Goal: Task Accomplishment & Management: Use online tool/utility

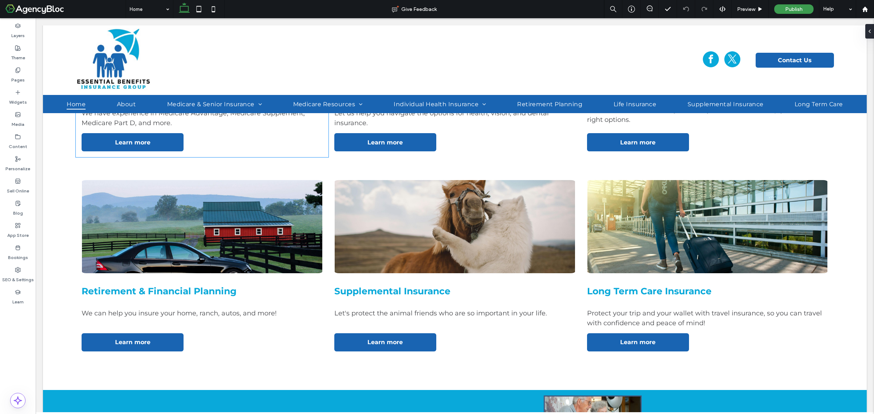
scroll to position [911, 0]
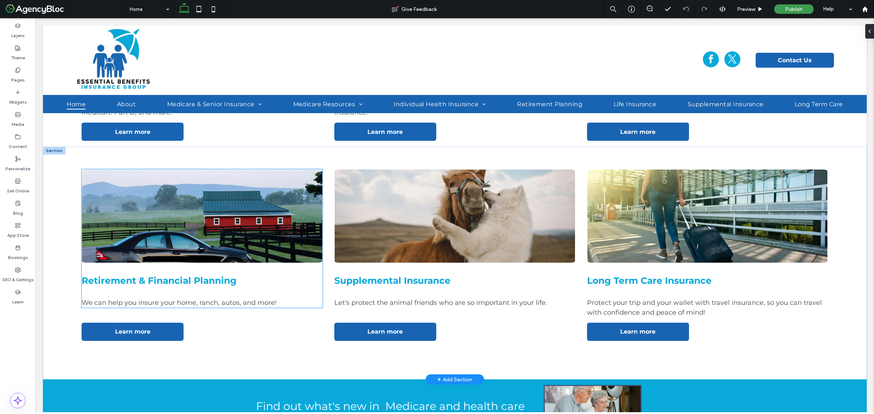
click at [236, 207] on img at bounding box center [202, 216] width 241 height 94
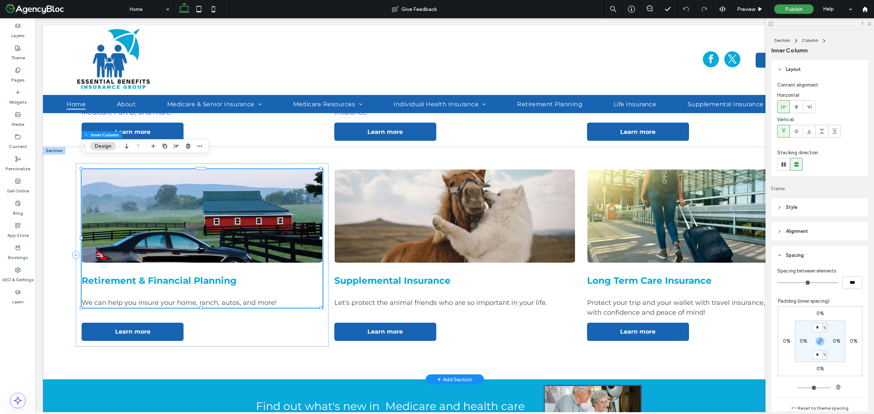
click at [236, 207] on img at bounding box center [202, 216] width 241 height 94
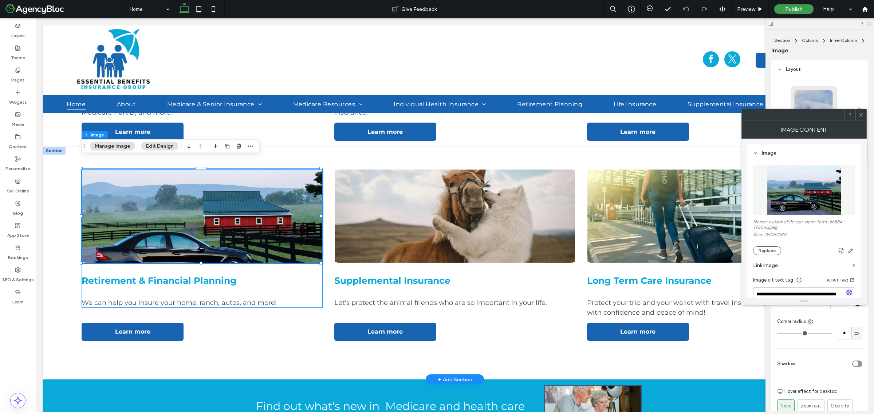
type input "*"
type input "***"
type input "*"
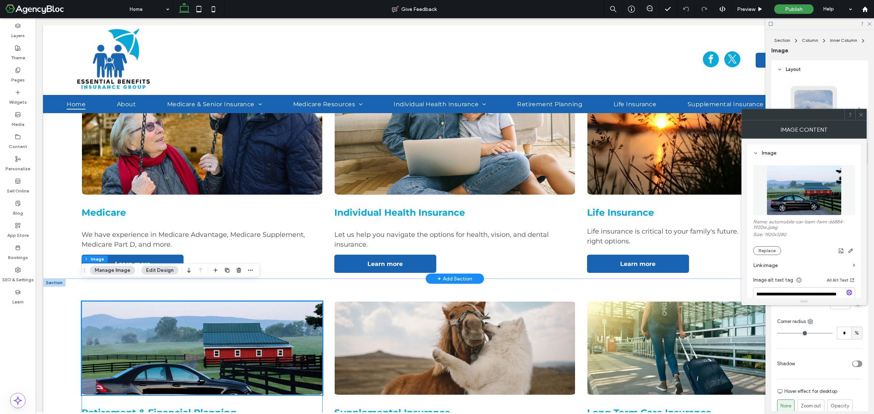
scroll to position [774, 0]
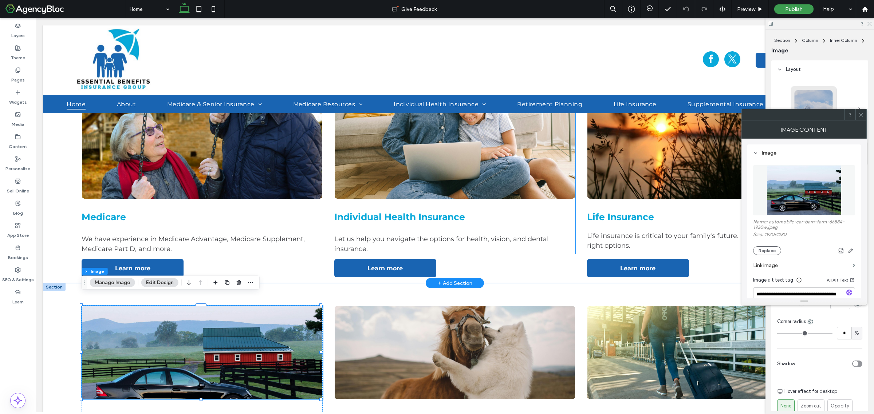
click at [361, 178] on img at bounding box center [454, 121] width 241 height 157
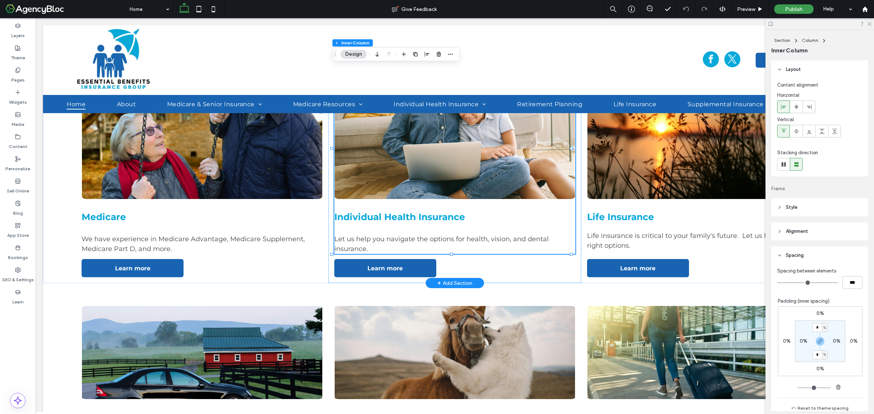
click at [361, 178] on img at bounding box center [454, 121] width 241 height 157
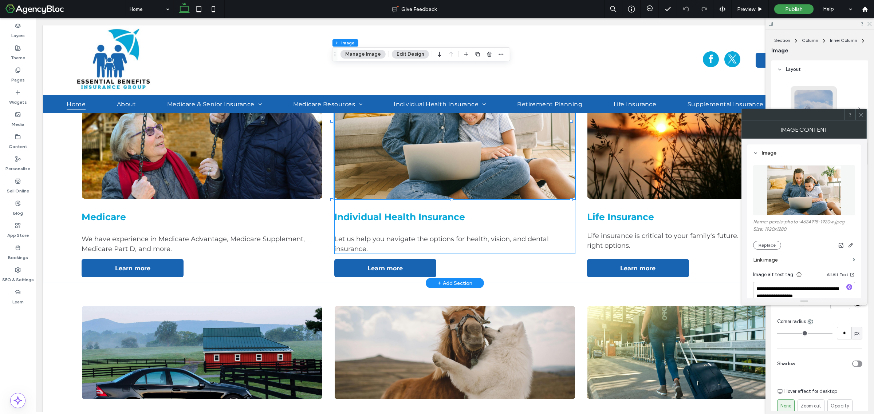
type input "*"
type input "***"
type input "*"
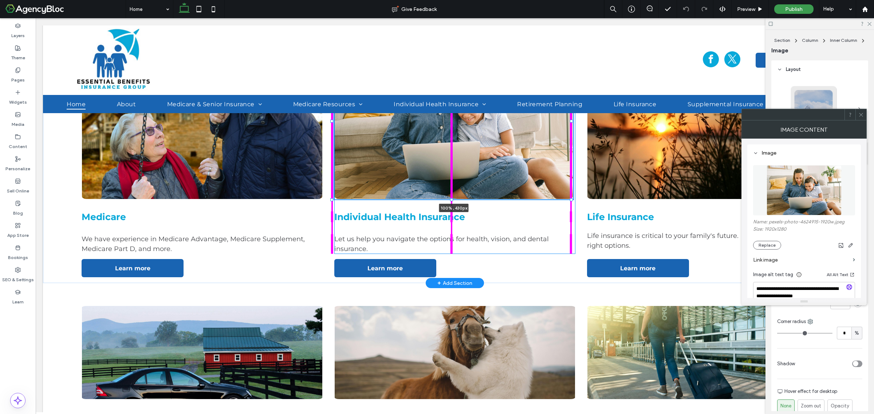
click at [453, 199] on div at bounding box center [451, 200] width 3 height 3
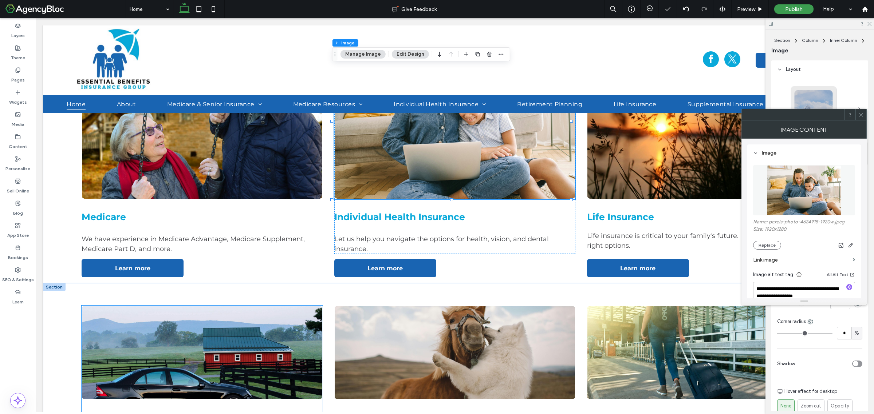
click at [270, 322] on img at bounding box center [202, 353] width 241 height 94
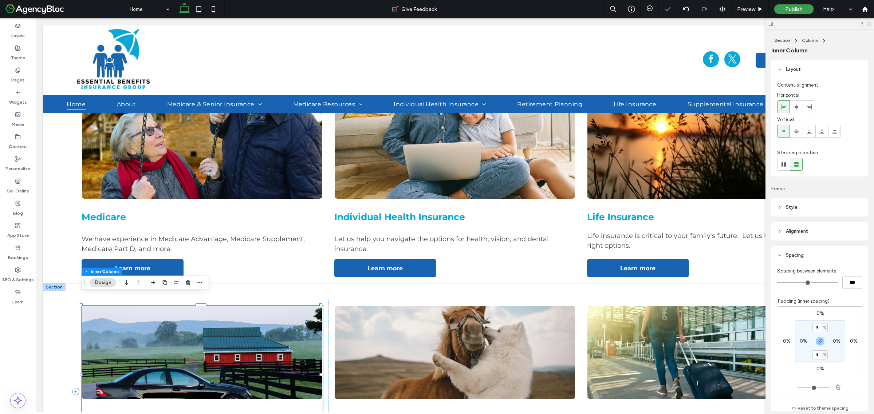
click at [270, 322] on img at bounding box center [202, 353] width 241 height 94
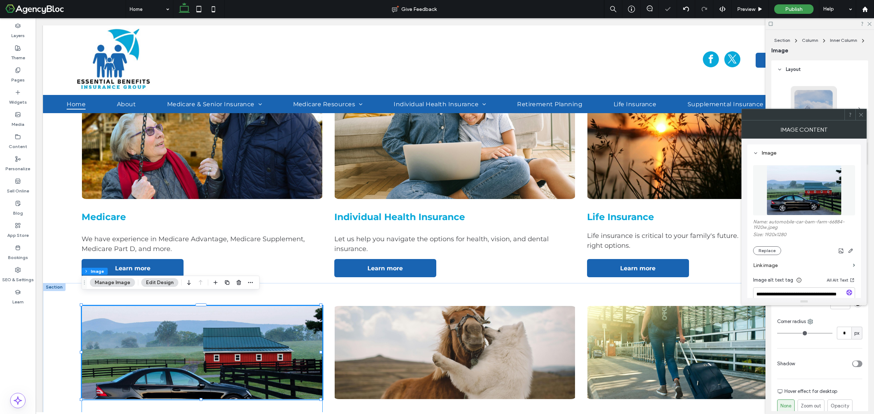
type input "*"
type input "***"
type input "*"
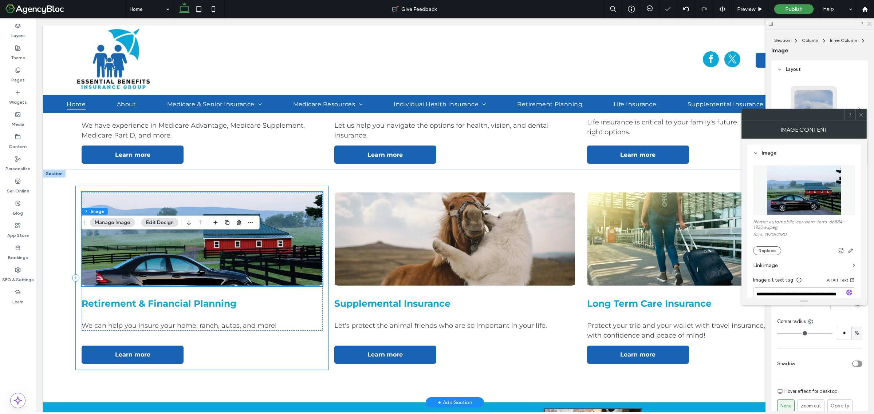
scroll to position [911, 0]
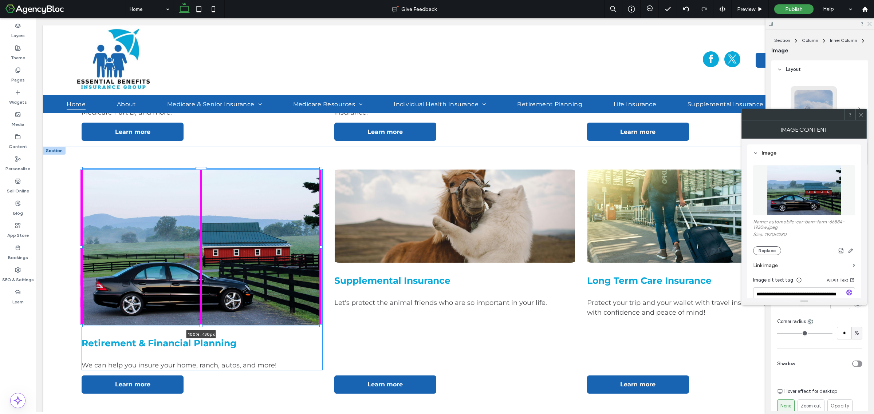
drag, startPoint x: 201, startPoint y: 252, endPoint x: 197, endPoint y: 314, distance: 62.8
click at [82, 169] on div at bounding box center [82, 169] width 0 height 0
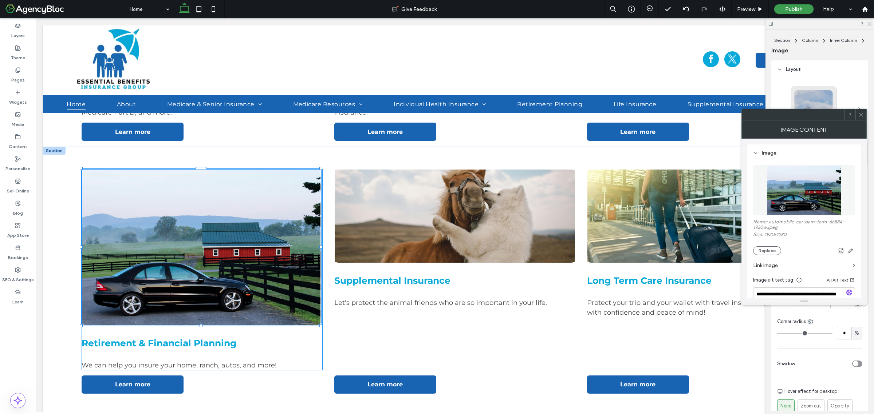
type input "***"
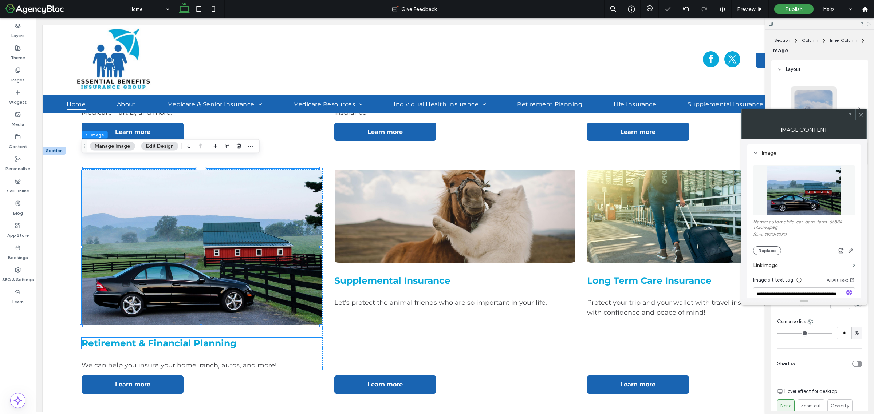
click at [165, 338] on span "Retirement & Financial Planning" at bounding box center [159, 343] width 155 height 11
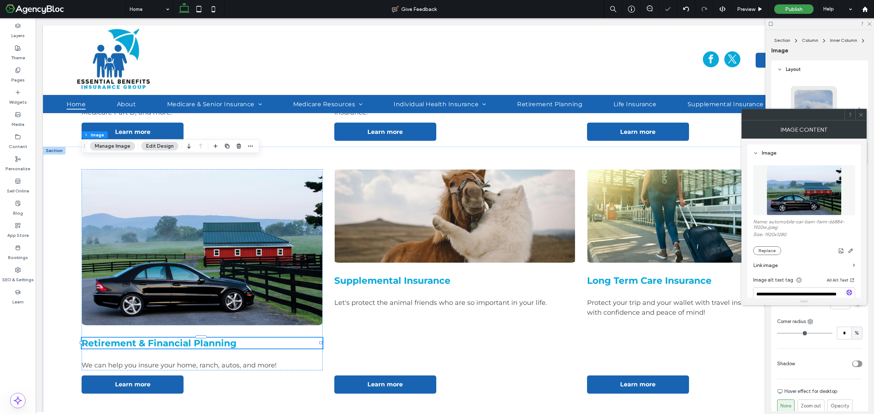
click at [165, 338] on div "Retirement & Financial Planning" at bounding box center [202, 343] width 241 height 11
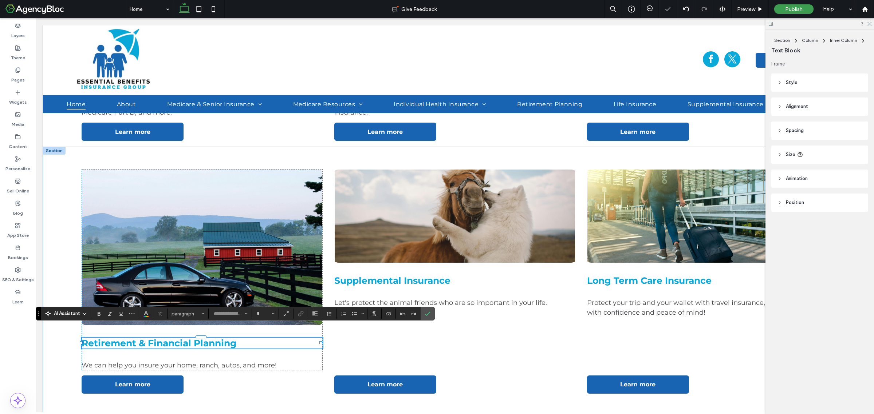
type input "**********"
type input "**"
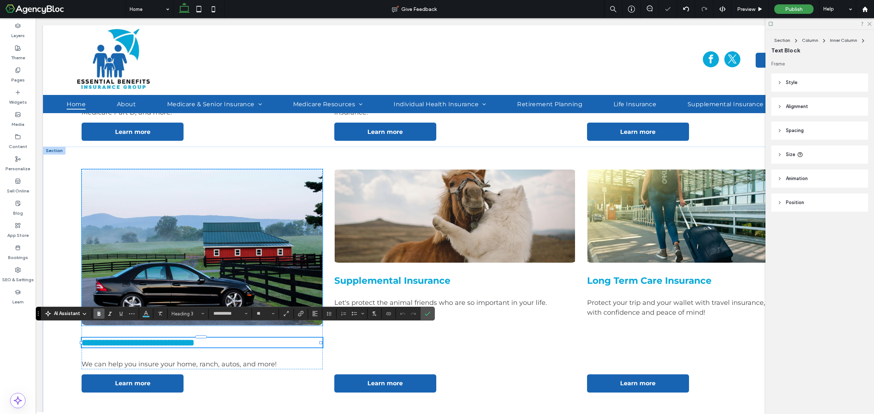
click at [197, 255] on img at bounding box center [202, 247] width 241 height 157
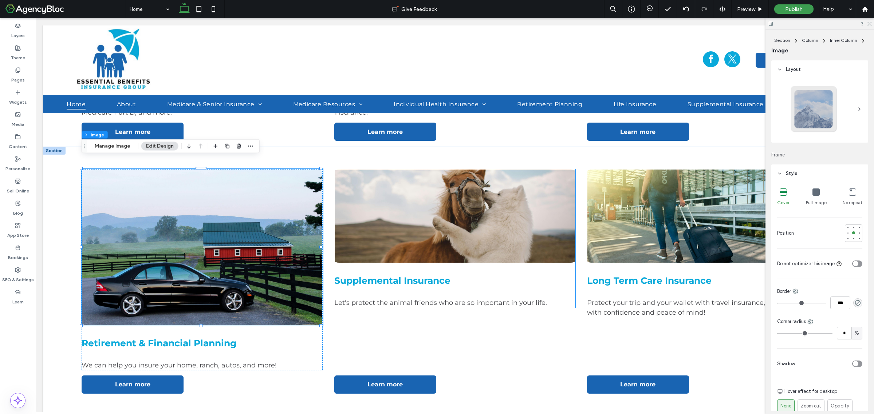
click at [410, 215] on img at bounding box center [454, 216] width 241 height 94
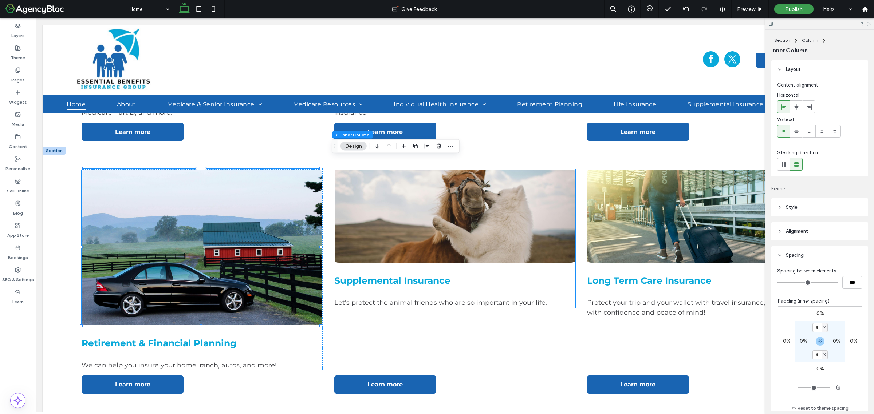
type input "**"
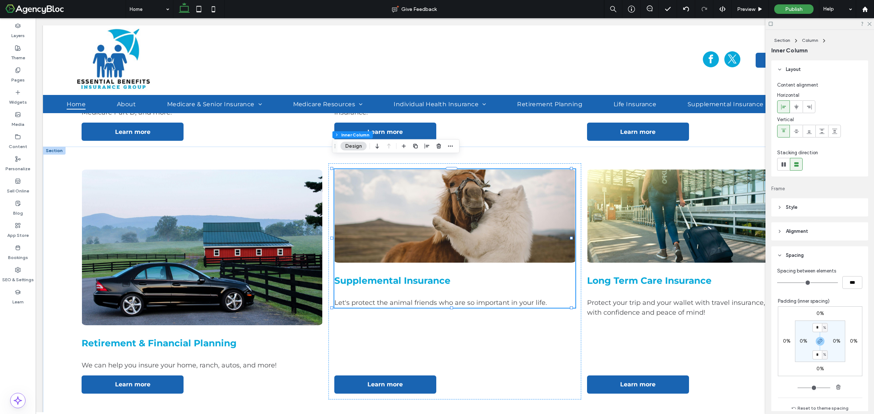
click at [410, 215] on img at bounding box center [454, 216] width 241 height 94
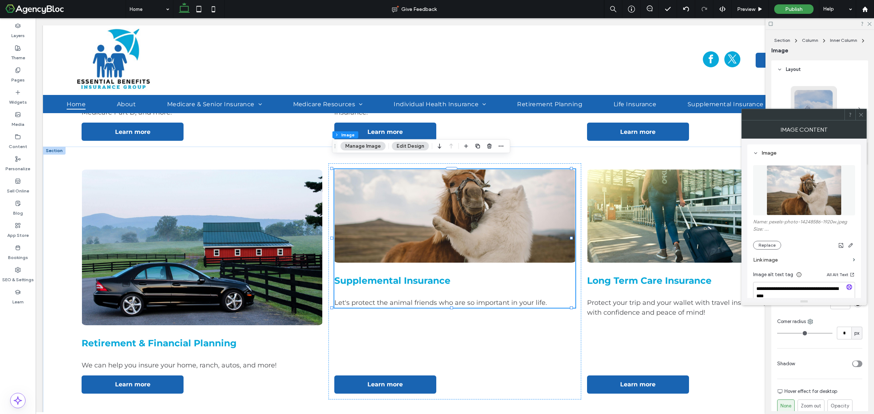
type input "*"
type input "***"
type input "*"
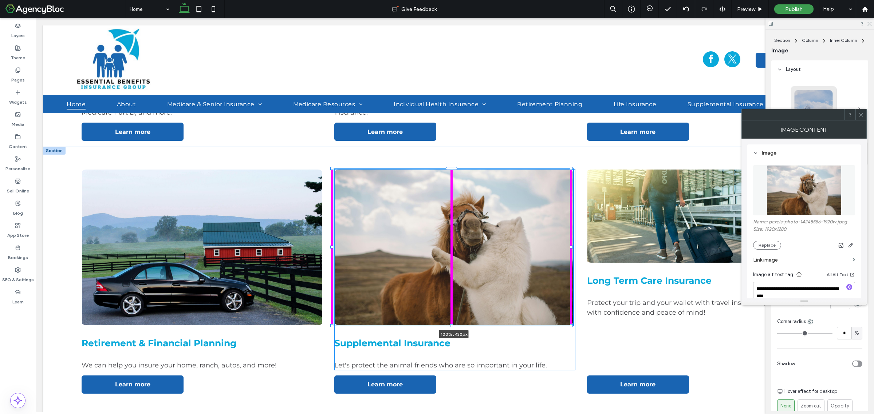
drag, startPoint x: 452, startPoint y: 251, endPoint x: 443, endPoint y: 314, distance: 63.2
click at [333, 169] on div at bounding box center [332, 169] width 0 height 0
type input "***"
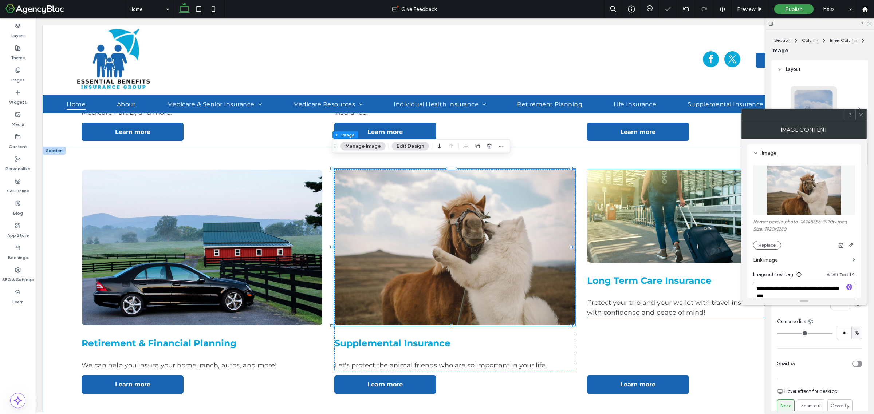
click at [589, 225] on img at bounding box center [707, 216] width 241 height 94
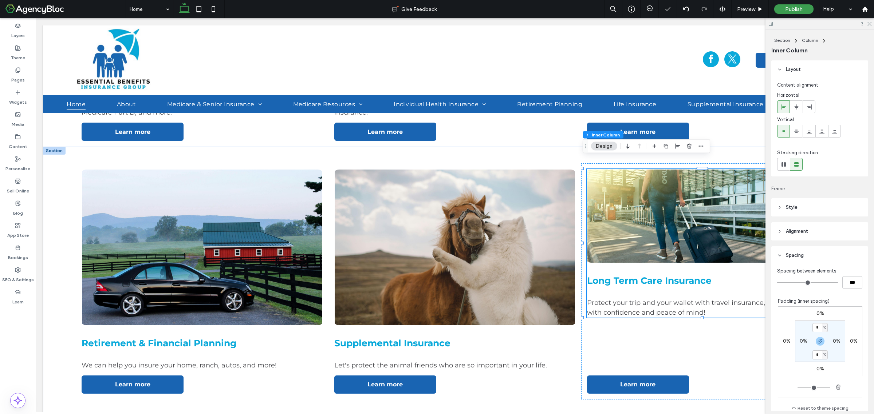
click at [589, 225] on img at bounding box center [707, 216] width 241 height 94
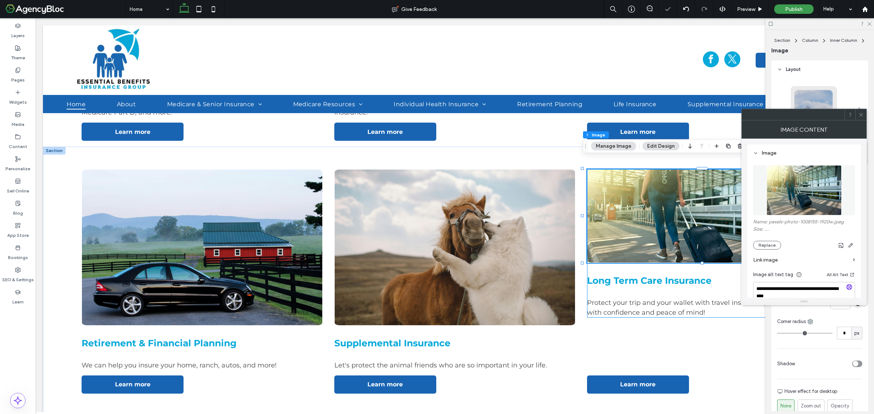
type input "*"
type input "***"
type input "*"
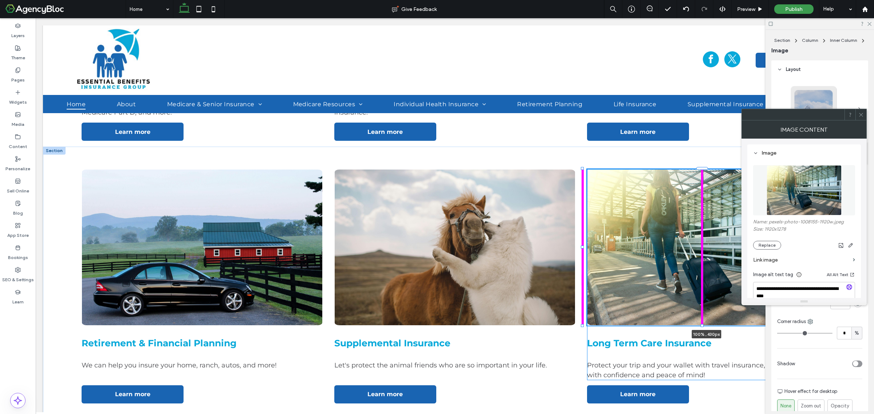
drag, startPoint x: 702, startPoint y: 251, endPoint x: 696, endPoint y: 313, distance: 63.0
click at [696, 313] on div "Retirement & Financial Planning We can help you insure your home, ranch, autos,…" at bounding box center [455, 295] width 824 height 296
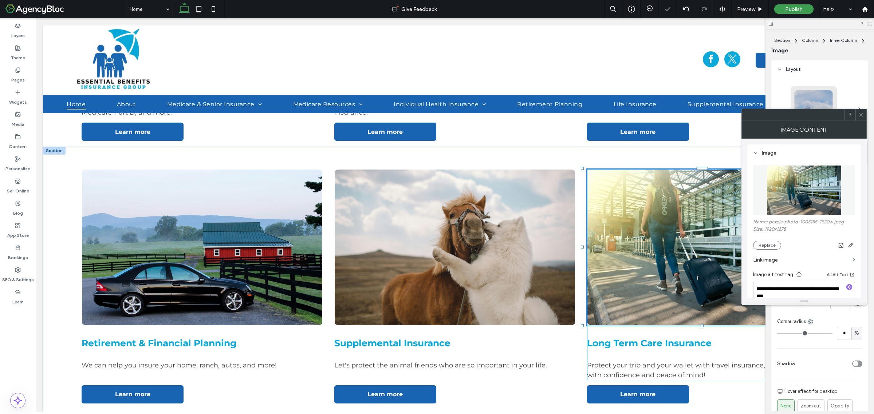
type input "***"
click at [702, 325] on div at bounding box center [702, 326] width 3 height 3
click at [492, 261] on img at bounding box center [454, 247] width 241 height 157
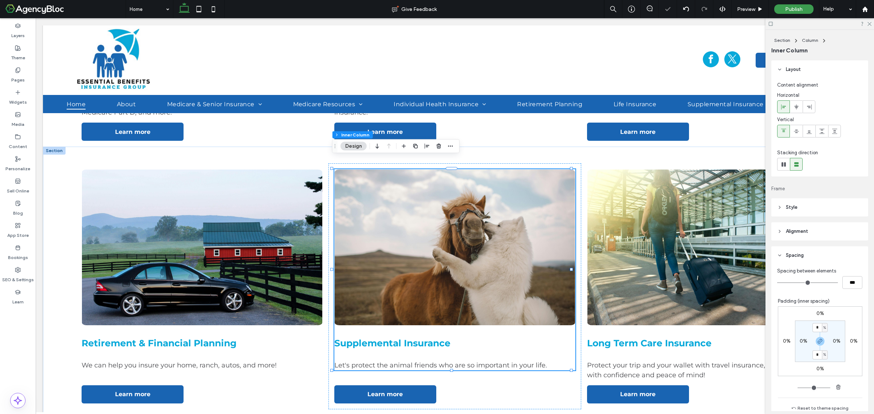
click at [492, 260] on img at bounding box center [454, 247] width 241 height 157
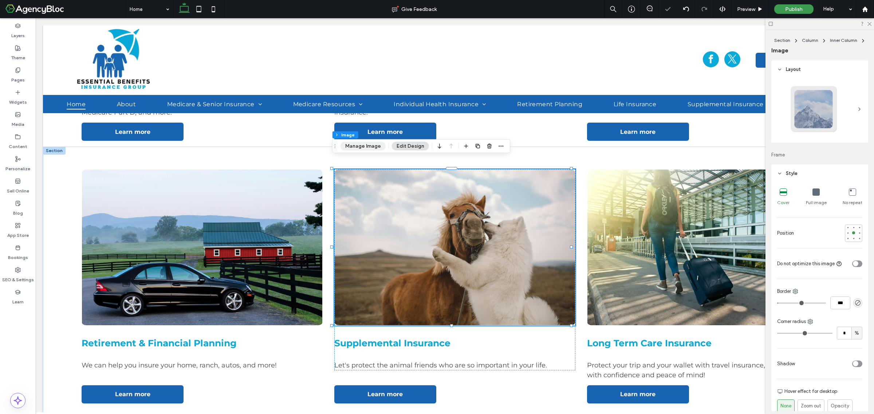
click at [377, 146] on button "Manage Image" at bounding box center [363, 146] width 45 height 9
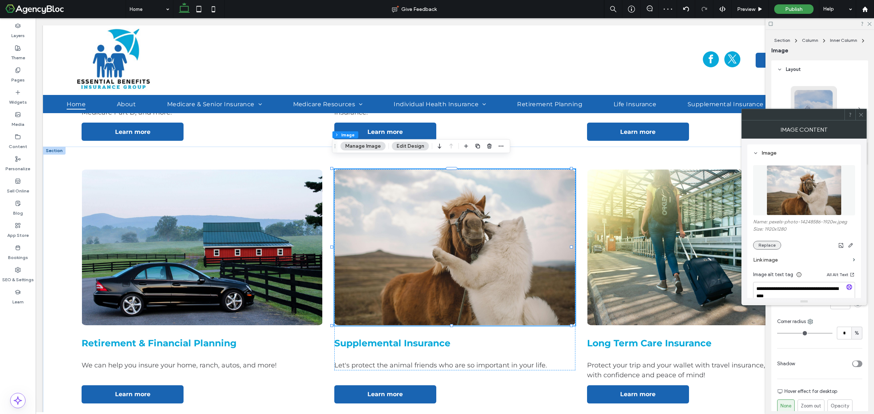
click at [756, 244] on button "Replace" at bounding box center [767, 245] width 28 height 9
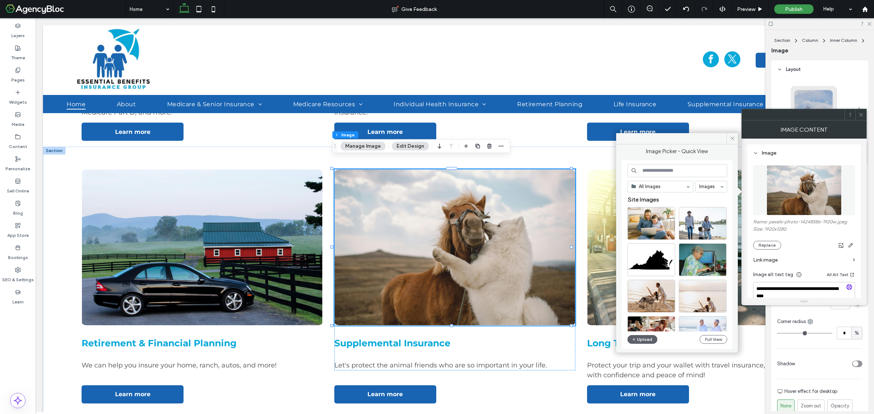
click at [659, 167] on input at bounding box center [678, 170] width 100 height 13
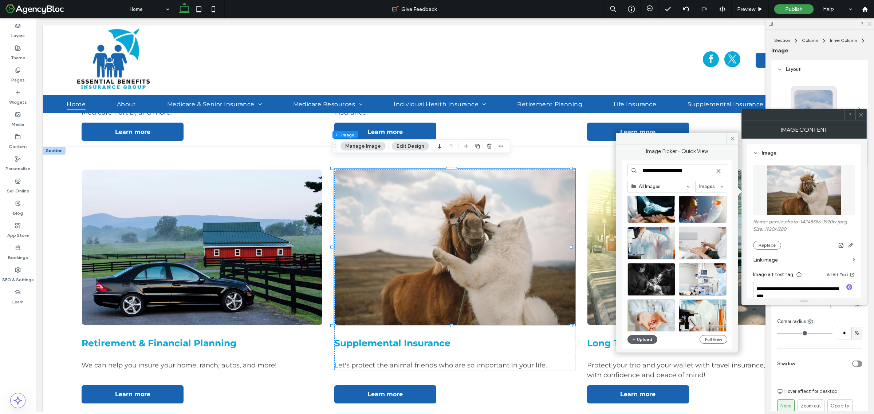
scroll to position [313, 0]
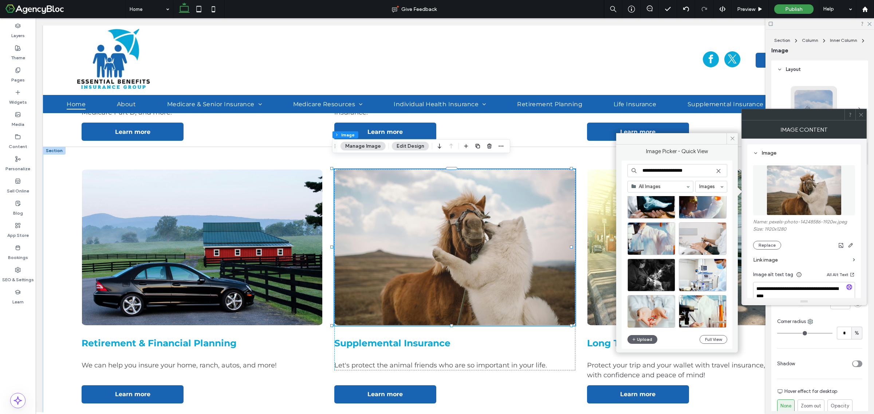
click at [657, 170] on input "**********" at bounding box center [678, 170] width 100 height 13
type input "**********"
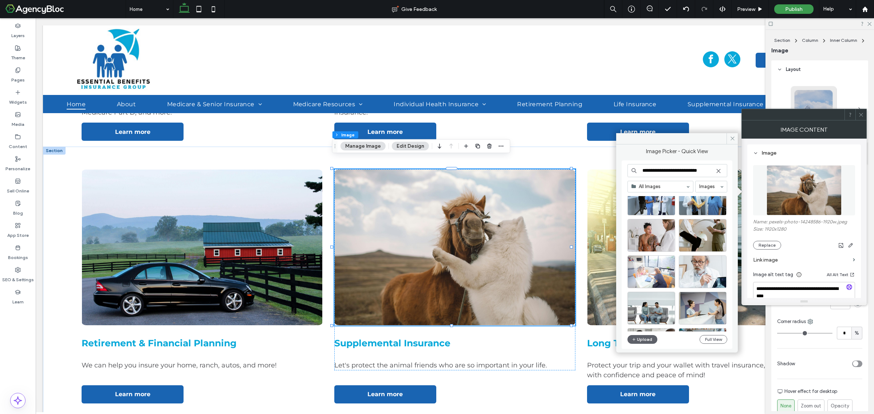
scroll to position [91, 0]
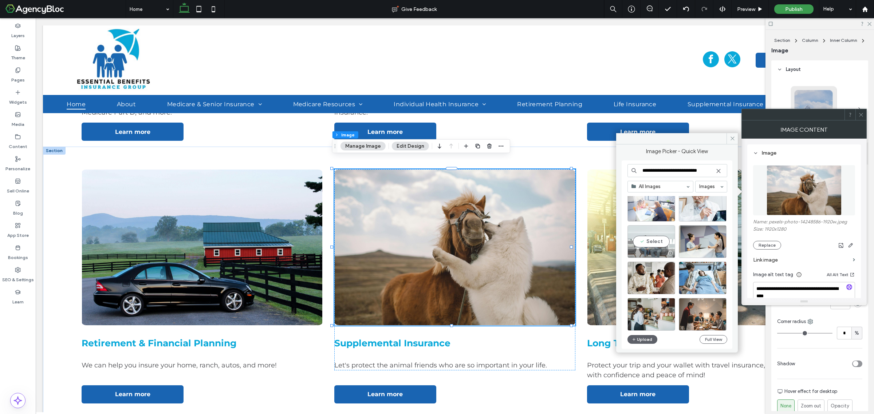
click at [653, 243] on div "Select" at bounding box center [652, 241] width 48 height 33
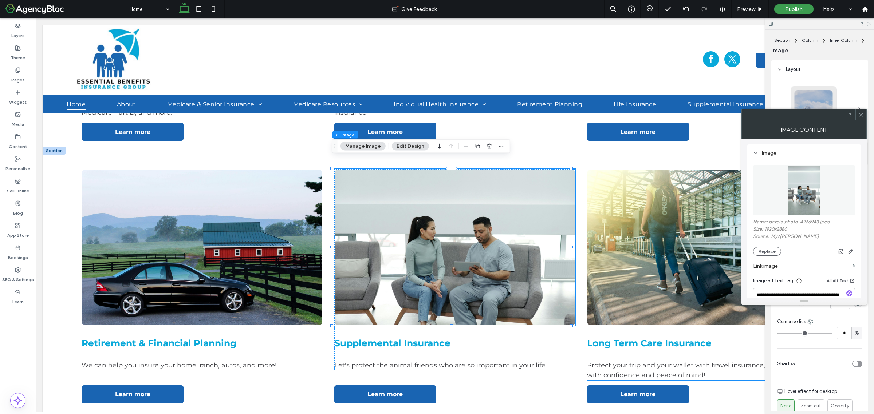
click at [647, 255] on img at bounding box center [707, 247] width 241 height 157
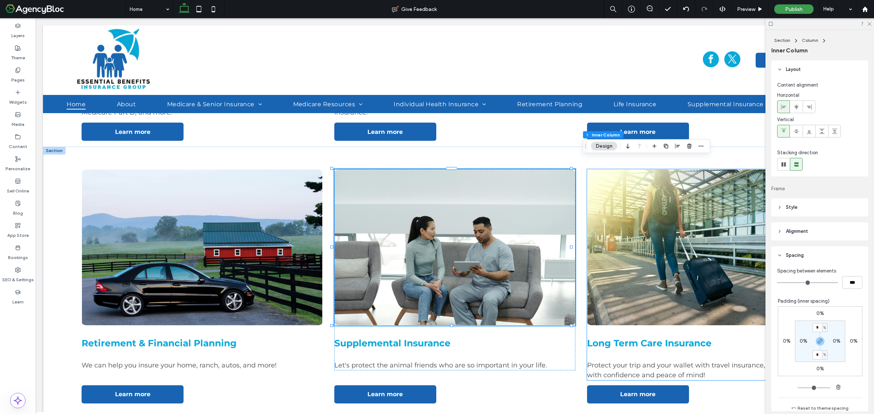
type input "**"
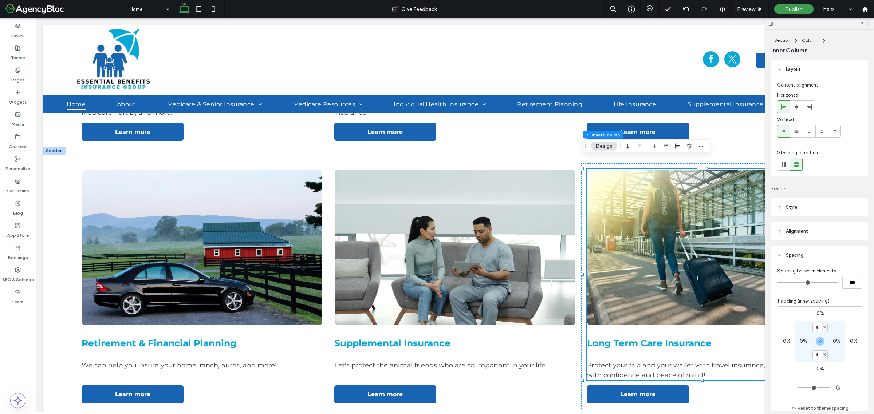
click at [647, 255] on img at bounding box center [707, 247] width 241 height 157
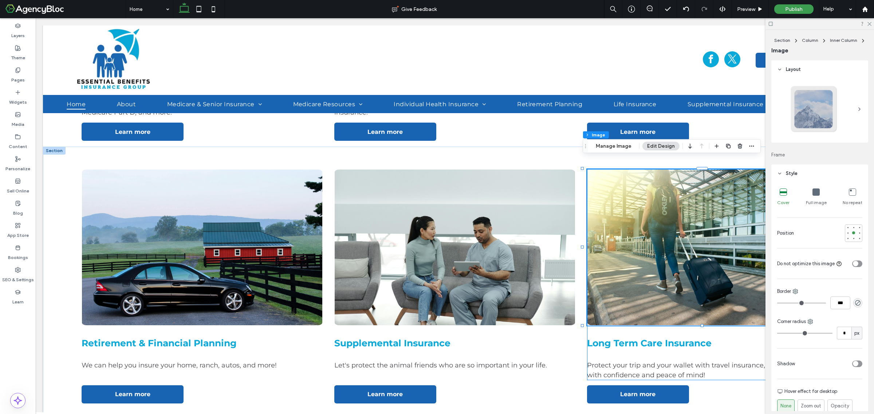
type input "*"
type input "***"
type input "*"
click at [210, 277] on img at bounding box center [202, 247] width 241 height 157
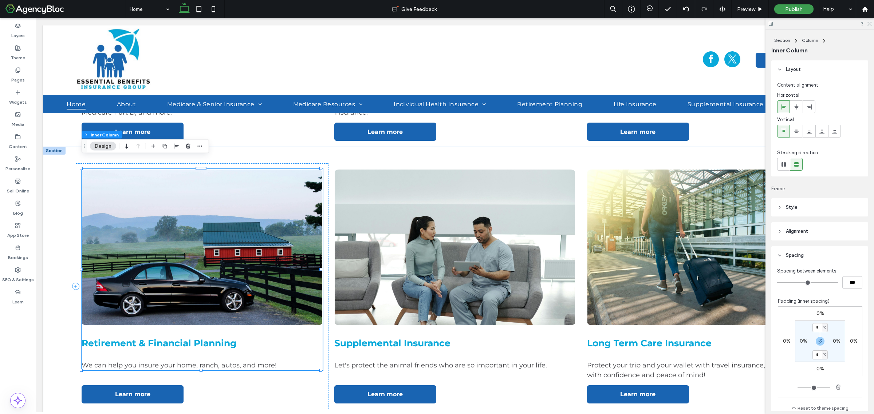
click at [210, 277] on img at bounding box center [202, 247] width 241 height 157
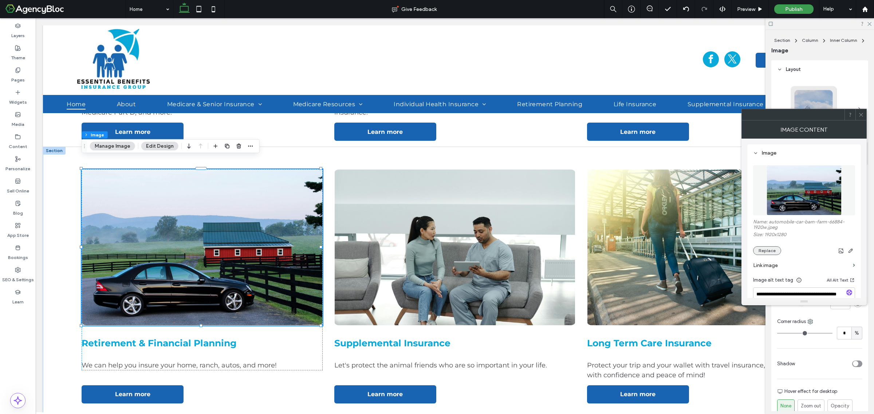
click at [766, 252] on button "Replace" at bounding box center [767, 251] width 28 height 9
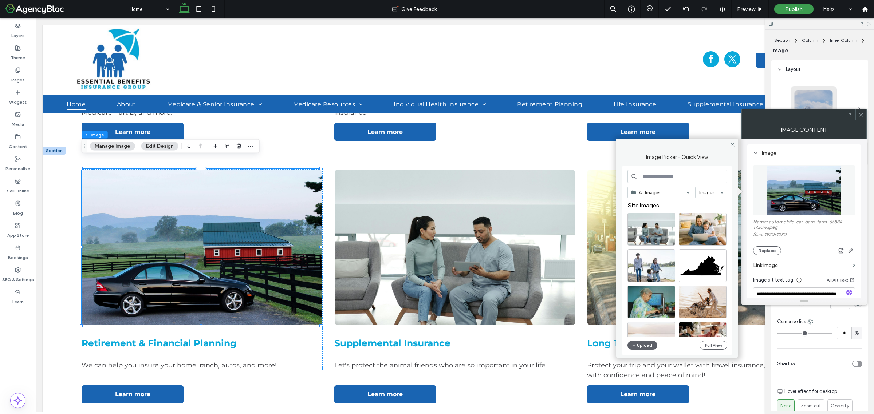
click at [666, 180] on input at bounding box center [678, 176] width 100 height 13
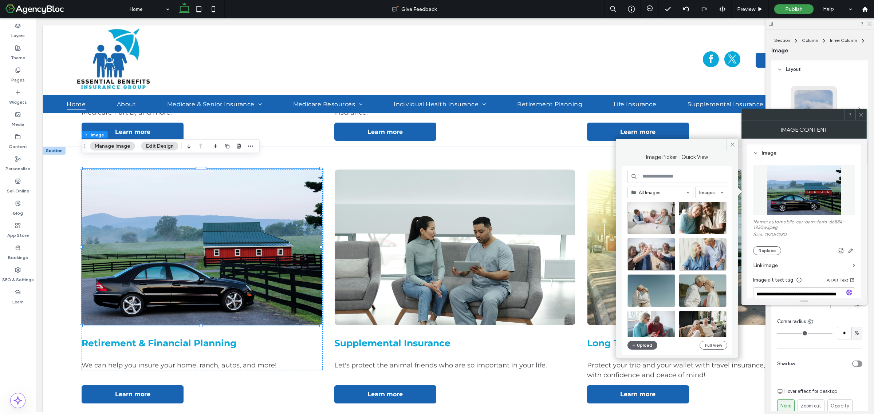
scroll to position [1760, 0]
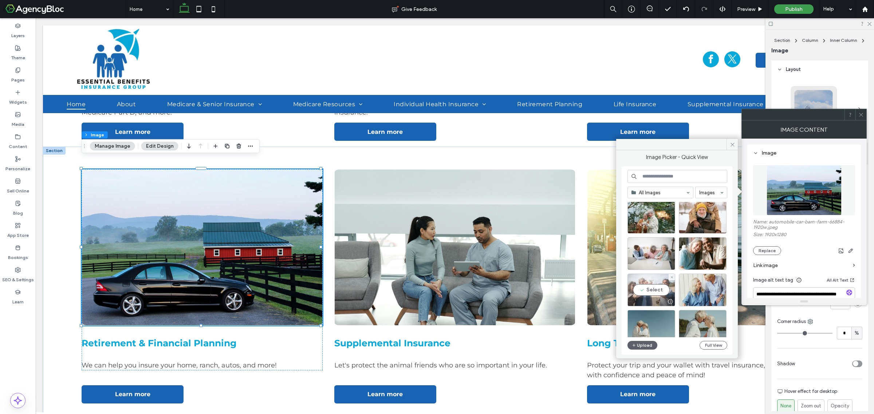
click at [649, 292] on div "Select" at bounding box center [652, 290] width 48 height 33
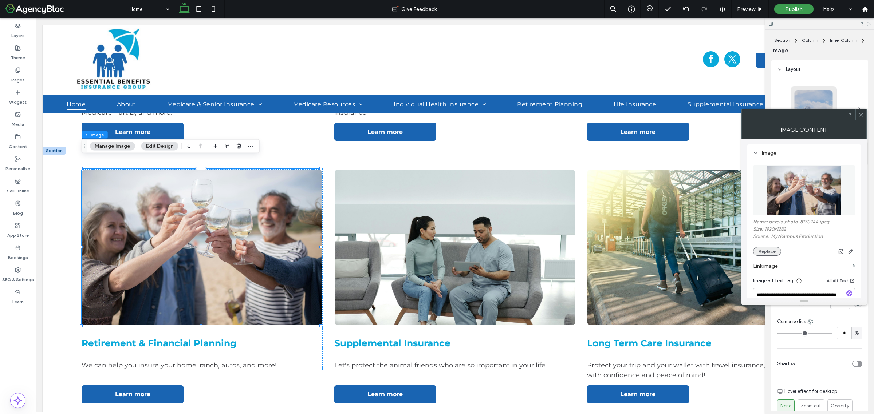
click at [760, 254] on button "Replace" at bounding box center [767, 251] width 28 height 9
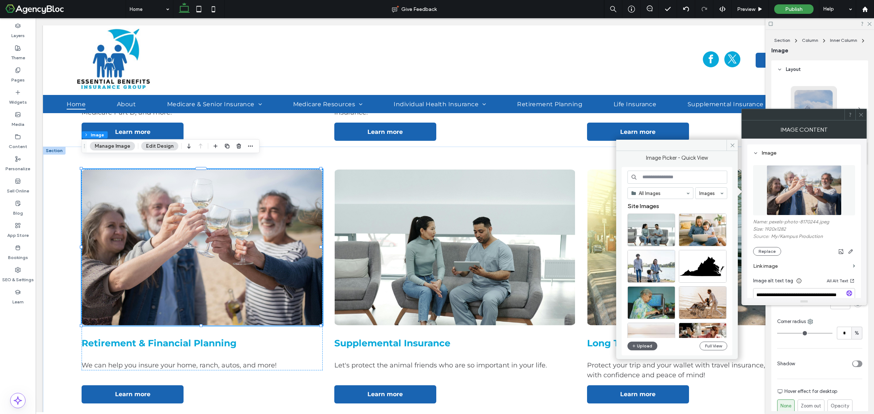
click at [651, 178] on input at bounding box center [678, 177] width 100 height 13
type input "**********"
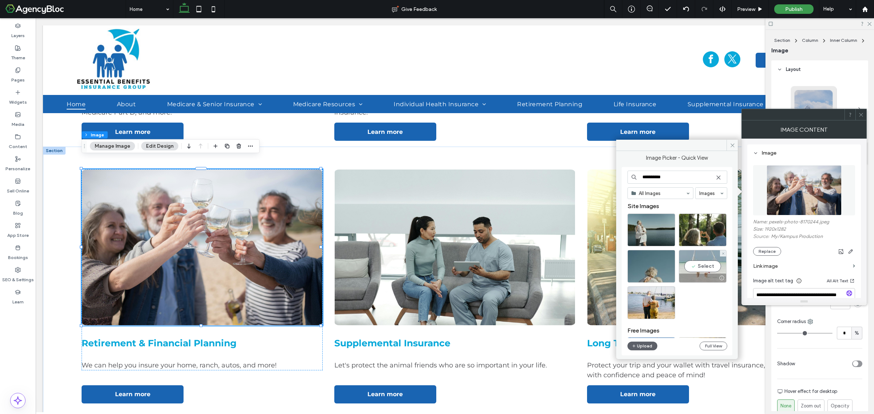
click at [707, 266] on div "Select" at bounding box center [703, 266] width 48 height 33
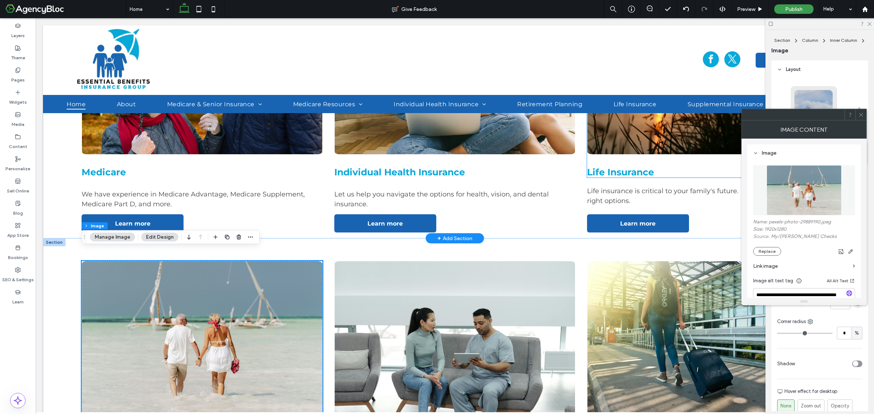
scroll to position [820, 0]
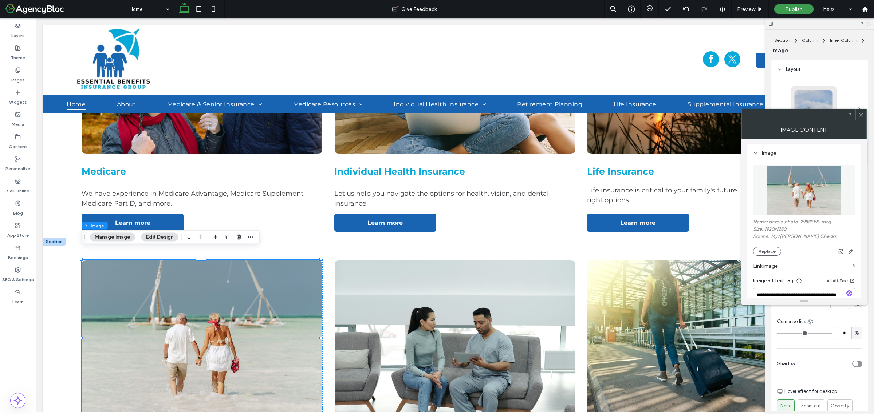
click at [860, 119] on span at bounding box center [860, 114] width 5 height 11
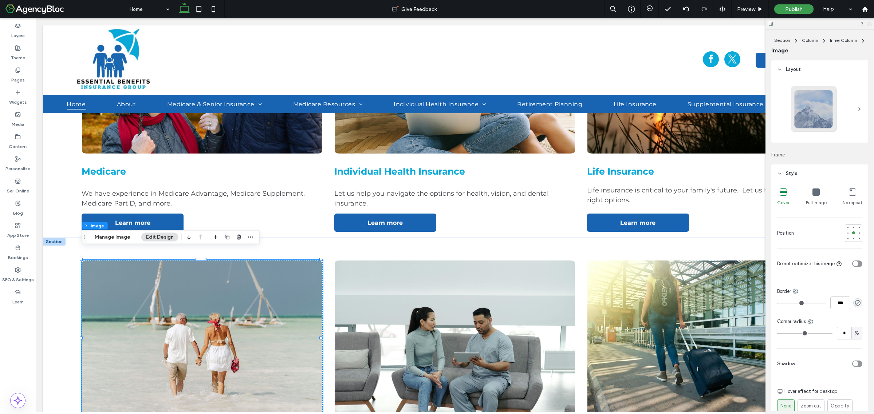
click at [870, 24] on use at bounding box center [870, 24] width 4 height 4
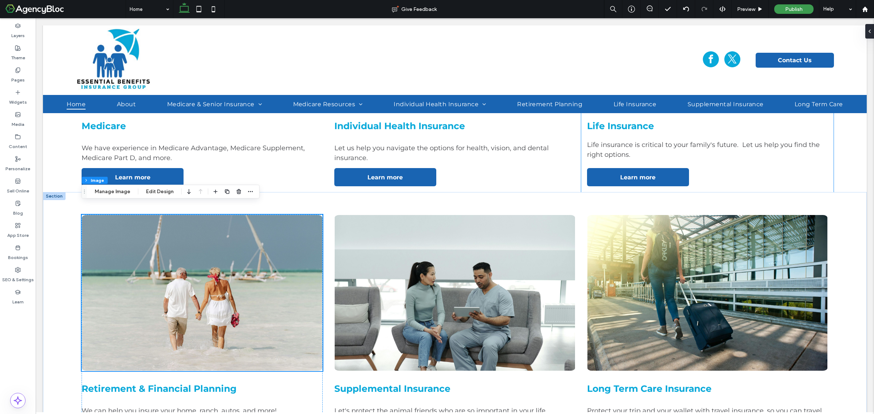
scroll to position [911, 0]
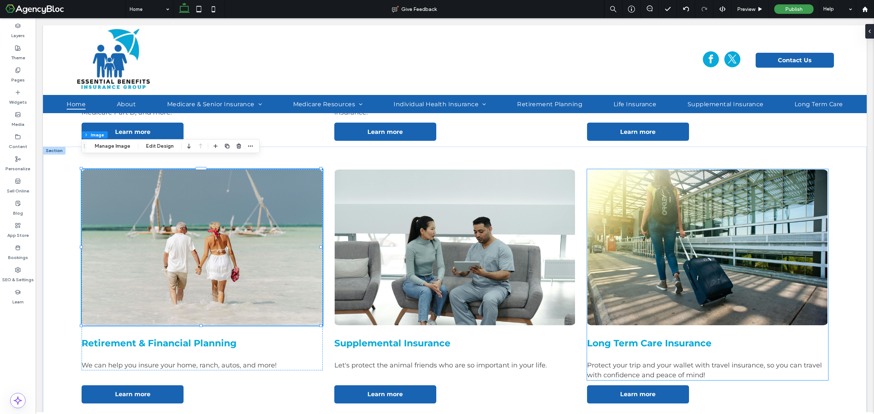
click at [674, 240] on img at bounding box center [707, 247] width 241 height 157
type input "**"
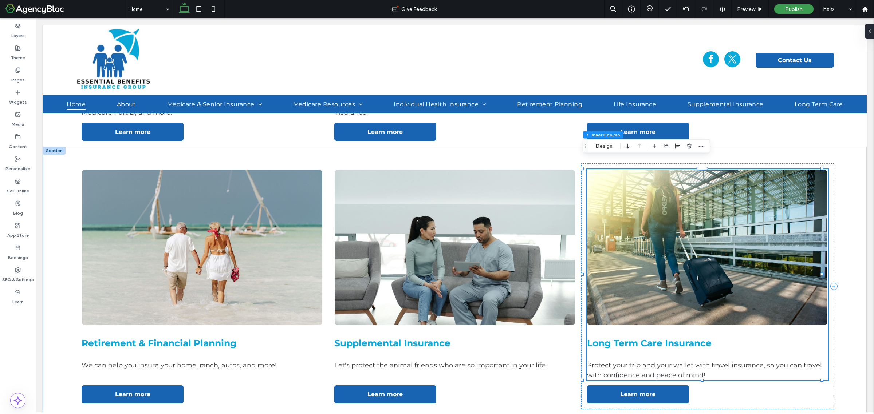
click at [674, 240] on img at bounding box center [707, 247] width 241 height 157
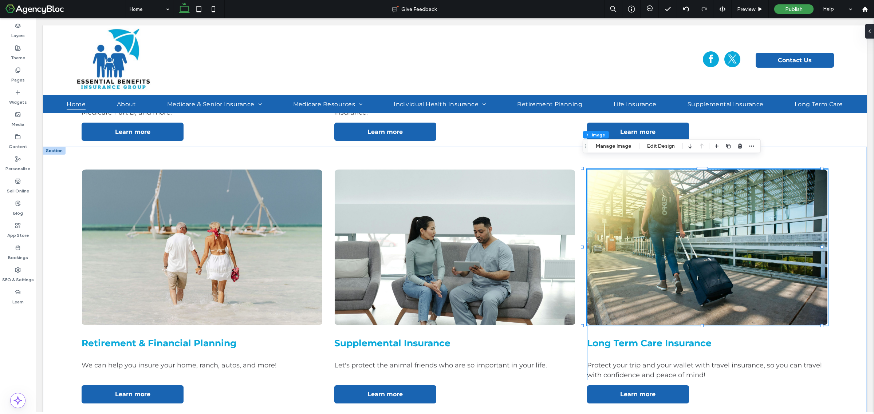
type input "*"
type input "***"
type input "*"
click at [616, 148] on button "Manage Image" at bounding box center [613, 146] width 45 height 9
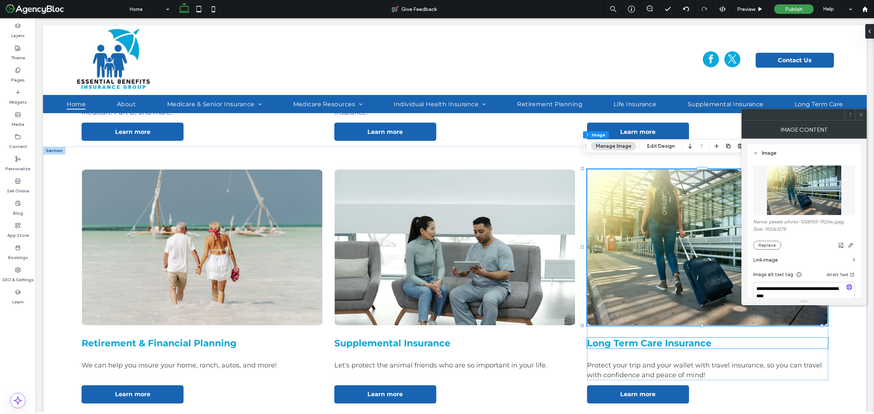
click at [614, 338] on span "Long Term Care Insurance" at bounding box center [649, 343] width 125 height 11
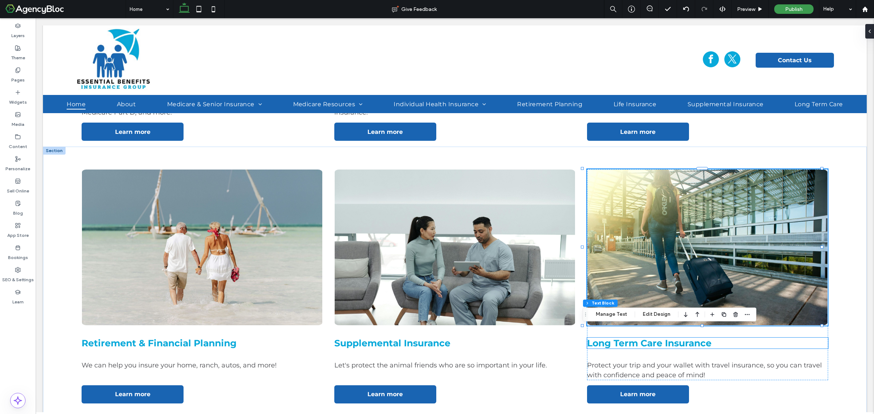
click at [614, 338] on div "Long Term Care Insurance" at bounding box center [707, 343] width 241 height 11
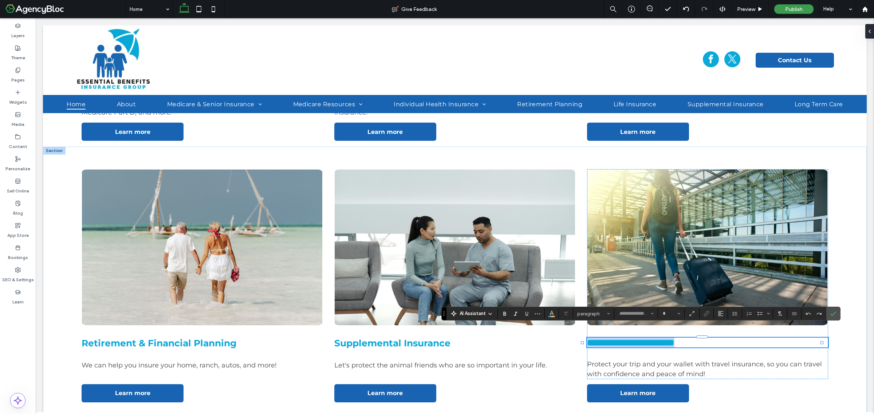
type input "**********"
type input "**"
click at [611, 338] on span "**********" at bounding box center [630, 342] width 87 height 9
click at [830, 315] on label "Confirm" at bounding box center [833, 313] width 11 height 13
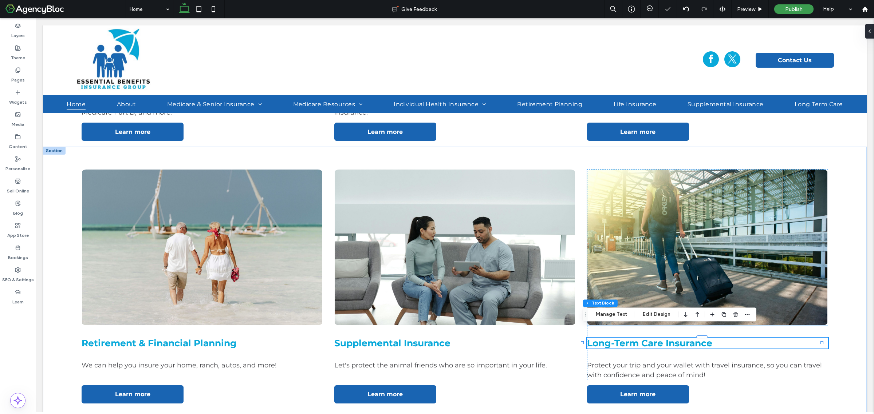
click at [734, 242] on img at bounding box center [707, 247] width 241 height 157
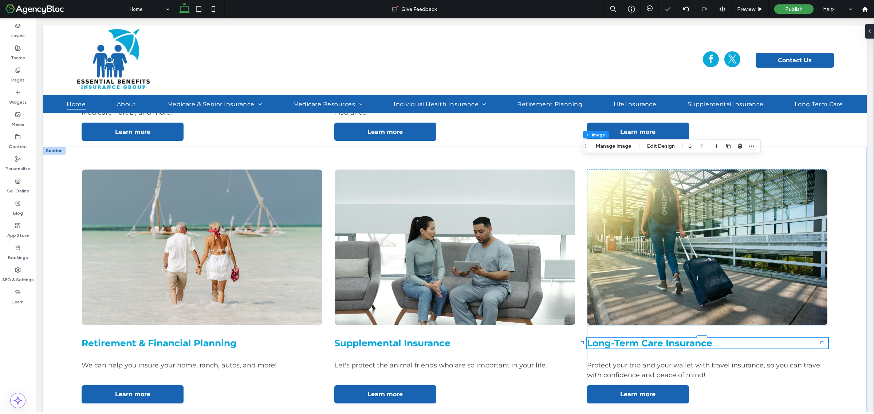
click at [734, 242] on div at bounding box center [707, 247] width 241 height 157
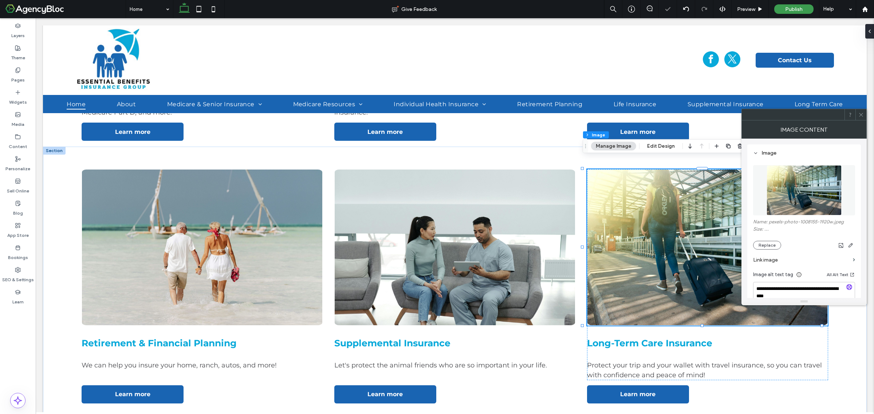
type input "*"
type input "***"
type input "*"
click at [767, 246] on button "Replace" at bounding box center [767, 245] width 28 height 9
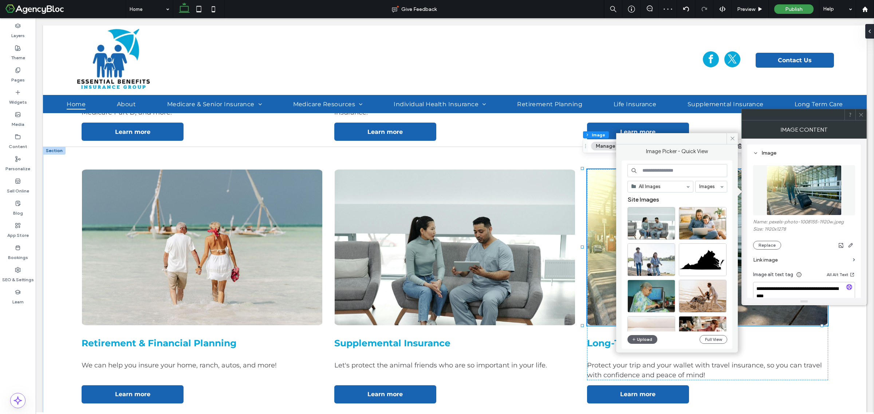
click at [673, 172] on input at bounding box center [678, 170] width 100 height 13
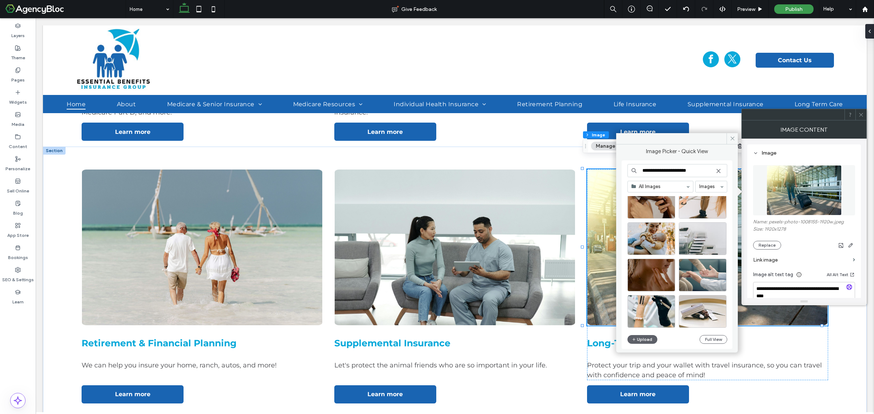
scroll to position [795, 0]
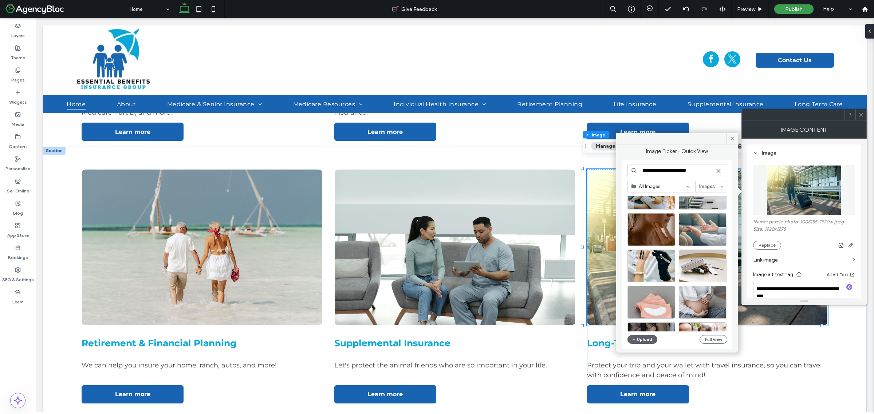
type input "**********"
click at [120, 362] on span "We can help you insure your home, ranch, autos, and more!" at bounding box center [179, 366] width 195 height 8
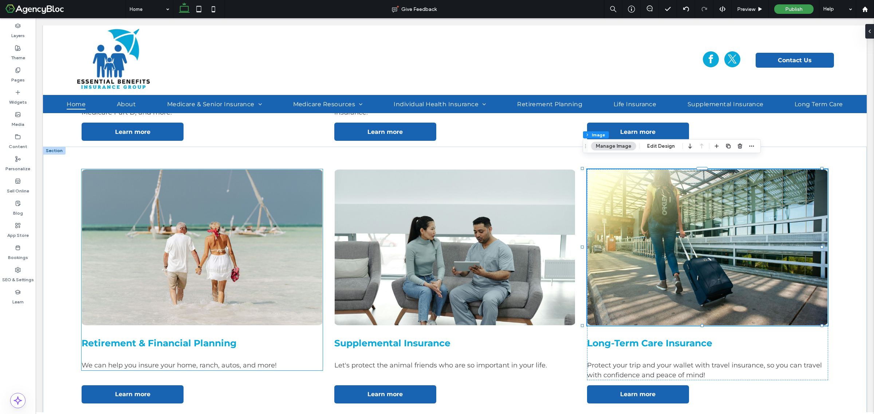
click at [120, 362] on span "We can help you insure your home, ranch, autos, and more!" at bounding box center [179, 366] width 195 height 8
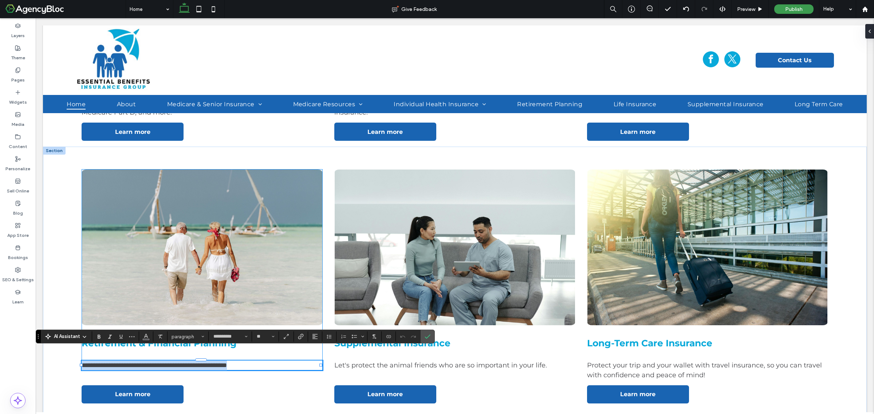
click at [120, 362] on span "**********" at bounding box center [154, 365] width 145 height 7
drag, startPoint x: 135, startPoint y: 354, endPoint x: 278, endPoint y: 358, distance: 142.1
click at [278, 361] on p "**********" at bounding box center [202, 366] width 241 height 10
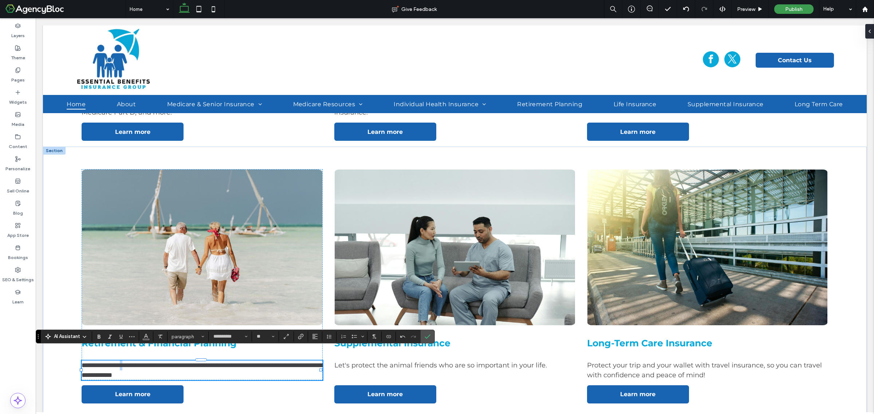
click at [137, 362] on span "**********" at bounding box center [203, 370] width 242 height 16
click at [431, 341] on span "Confirm" at bounding box center [428, 337] width 6 height 12
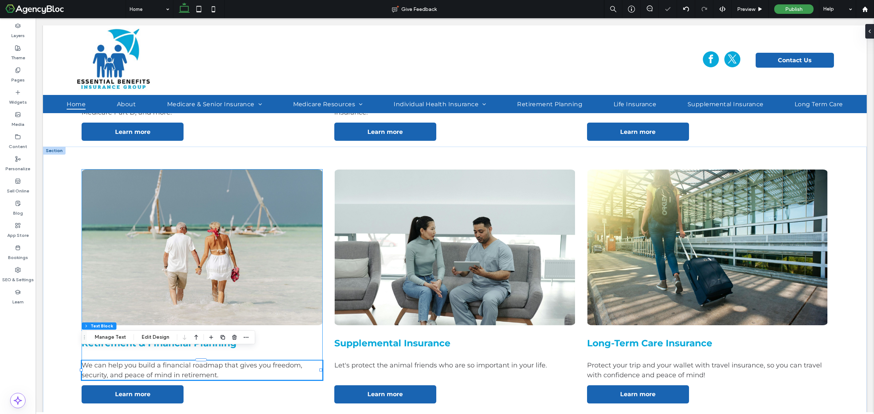
click at [272, 321] on div "Retirement & Financial Planning We can help you build a financial roadmap that …" at bounding box center [202, 274] width 241 height 211
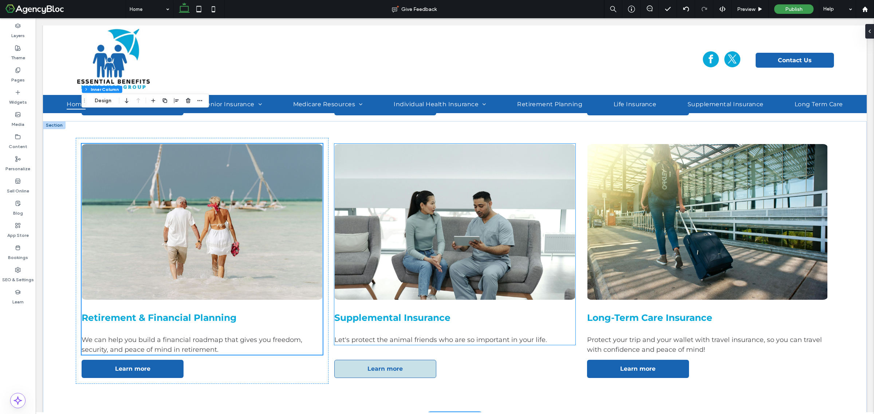
scroll to position [956, 0]
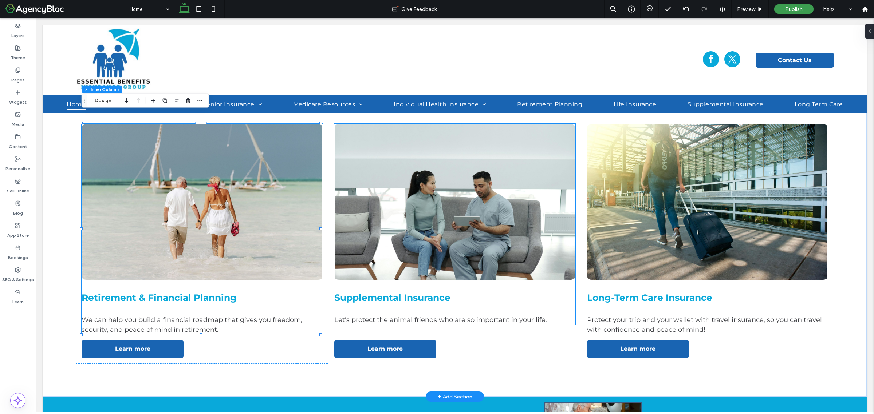
click at [363, 316] on span "Let's protect the animal friends who are so important in your life." at bounding box center [440, 320] width 213 height 8
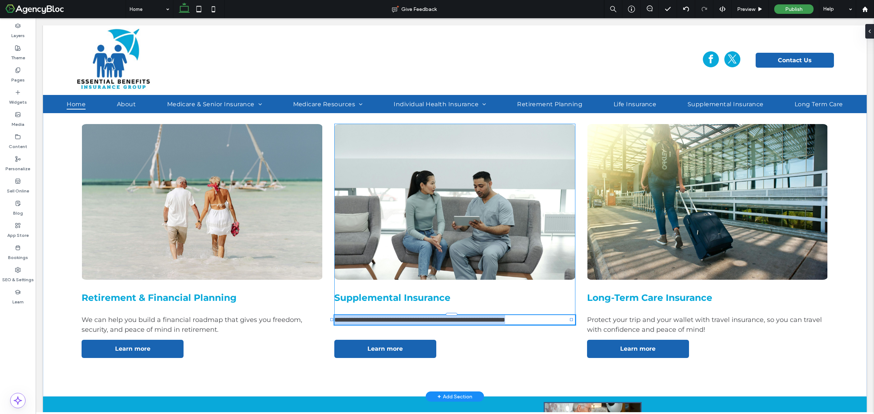
type input "**********"
type input "**"
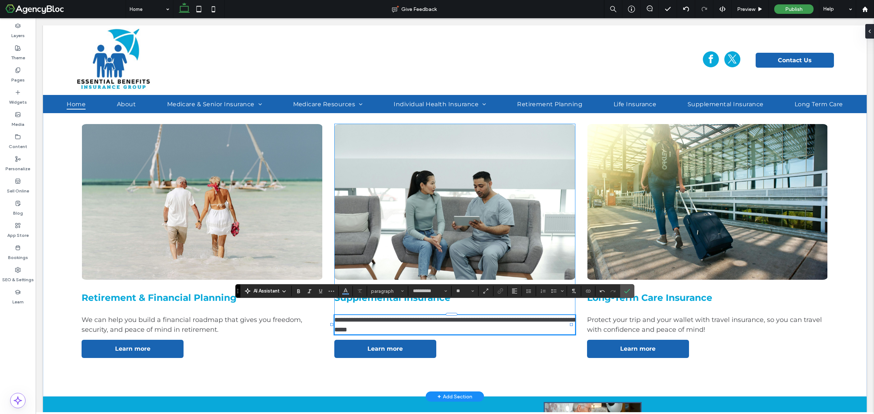
click at [531, 317] on span "**********" at bounding box center [455, 325] width 242 height 16
click at [616, 316] on span "Protect your trip and your wallet with" at bounding box center [648, 320] width 123 height 8
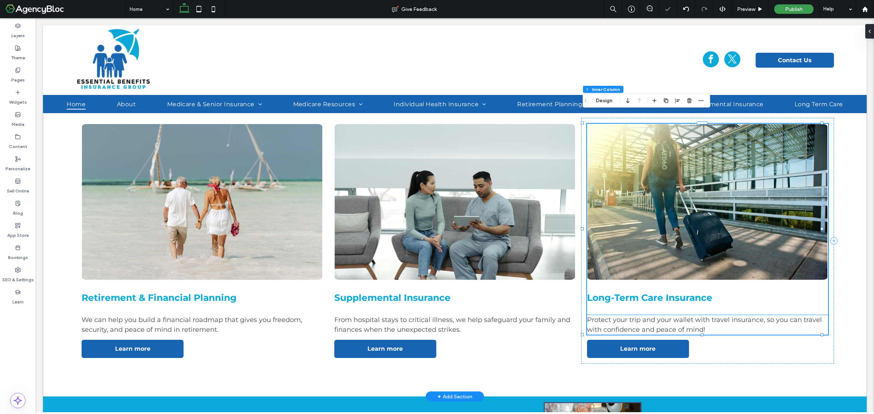
scroll to position [108, 0]
click at [616, 316] on span "Protect your trip and your wallet with" at bounding box center [648, 320] width 123 height 8
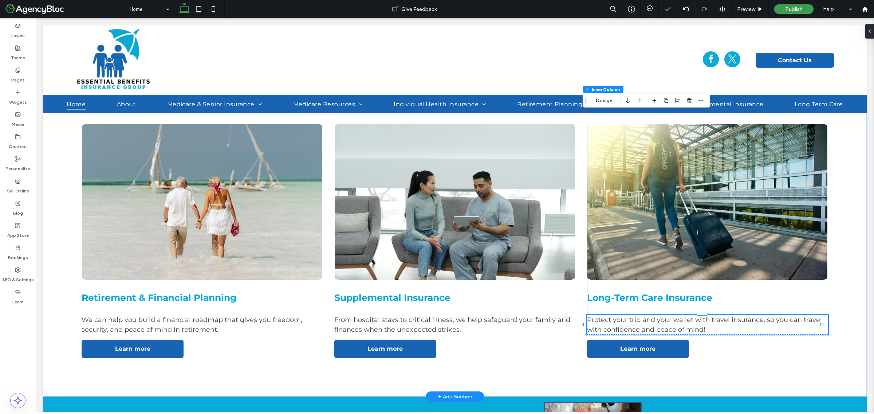
click at [616, 315] on div "Protect your trip and your wallet with travel insurance, so you can travel with…" at bounding box center [707, 325] width 241 height 20
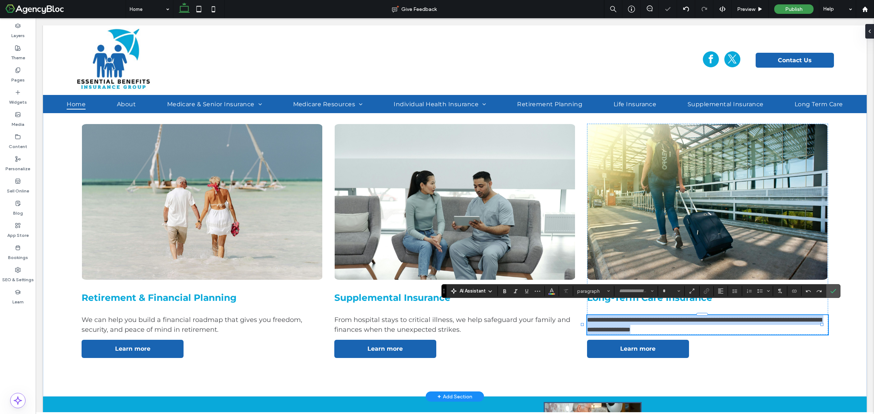
type input "**********"
type input "**"
drag, startPoint x: 832, startPoint y: 291, endPoint x: 754, endPoint y: 275, distance: 79.1
click at [832, 291] on icon "Confirm" at bounding box center [833, 291] width 6 height 6
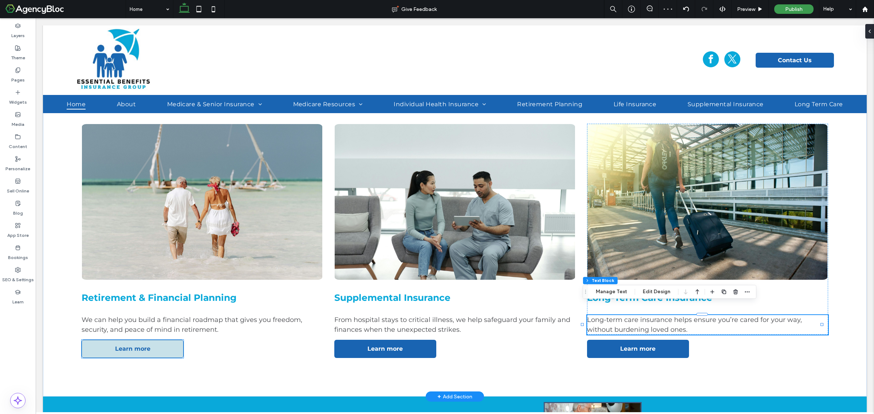
click at [128, 342] on span "Learn more" at bounding box center [133, 349] width 40 height 14
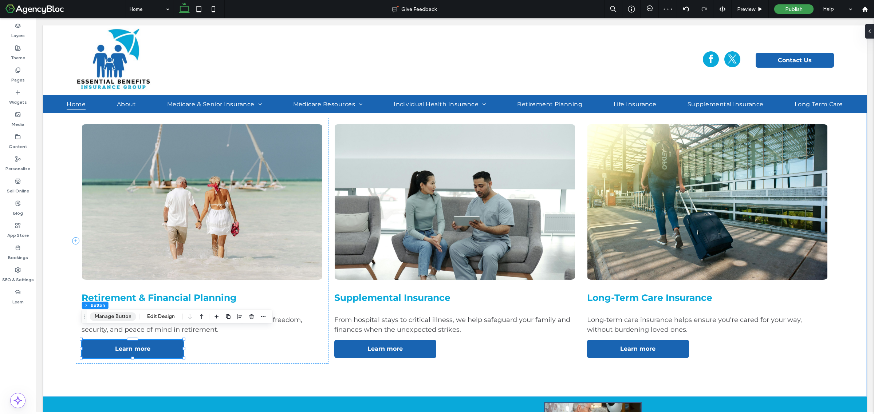
click at [121, 314] on button "Manage Button" at bounding box center [113, 317] width 46 height 9
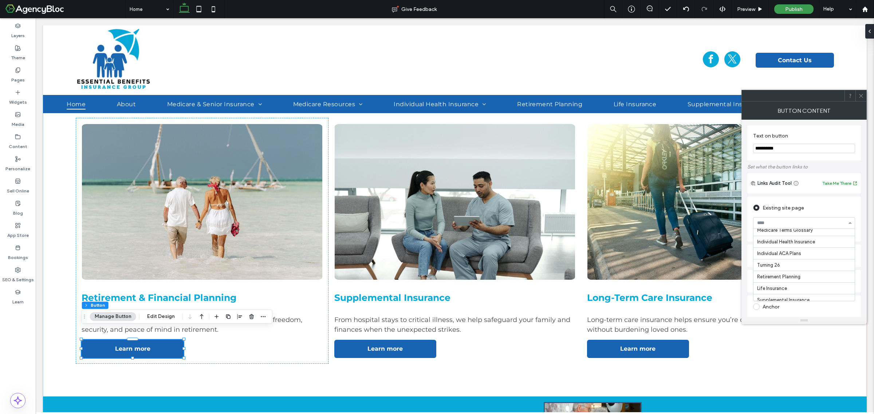
scroll to position [137, 0]
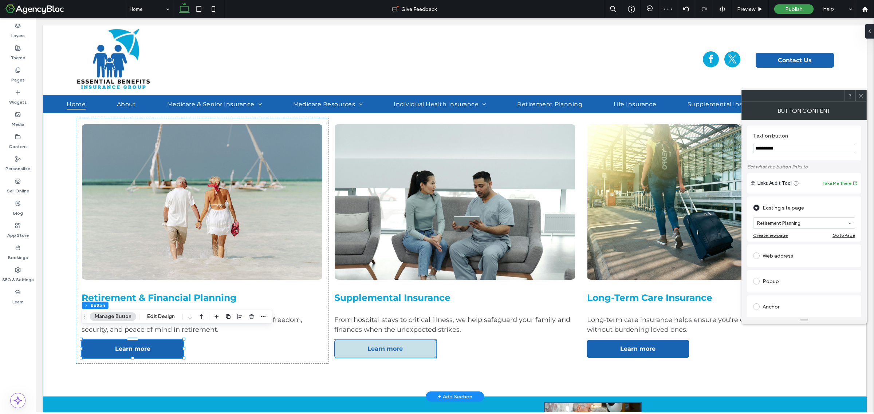
click at [410, 340] on link "Learn more" at bounding box center [385, 349] width 102 height 18
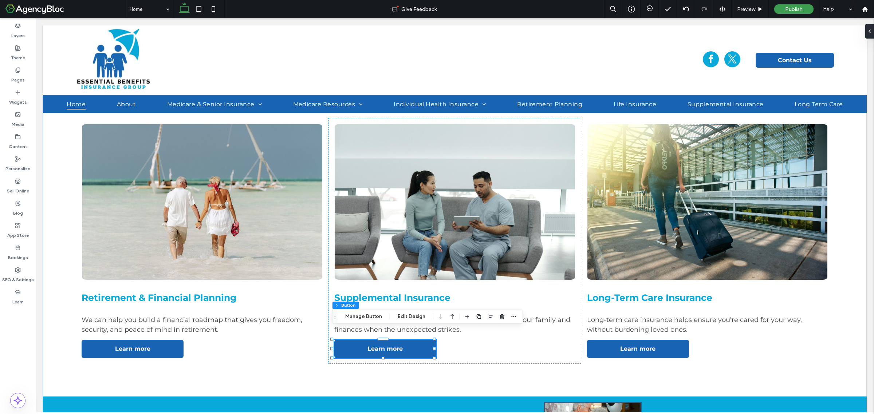
click at [363, 311] on div "Section Column Button Manage Button Edit Design" at bounding box center [427, 317] width 191 height 14
click at [367, 316] on button "Manage Button" at bounding box center [364, 317] width 46 height 9
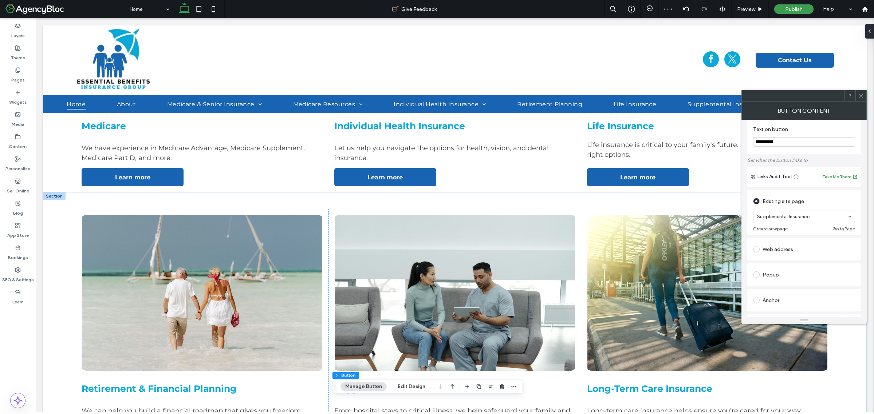
scroll to position [0, 0]
click at [861, 96] on use at bounding box center [861, 96] width 4 height 4
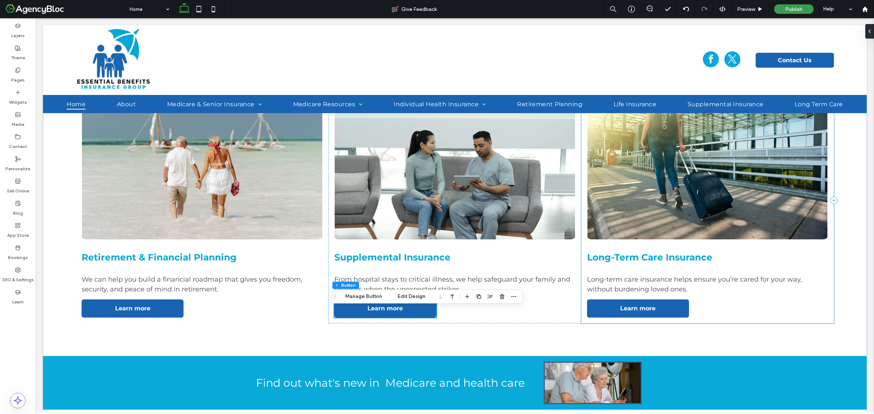
scroll to position [1002, 0]
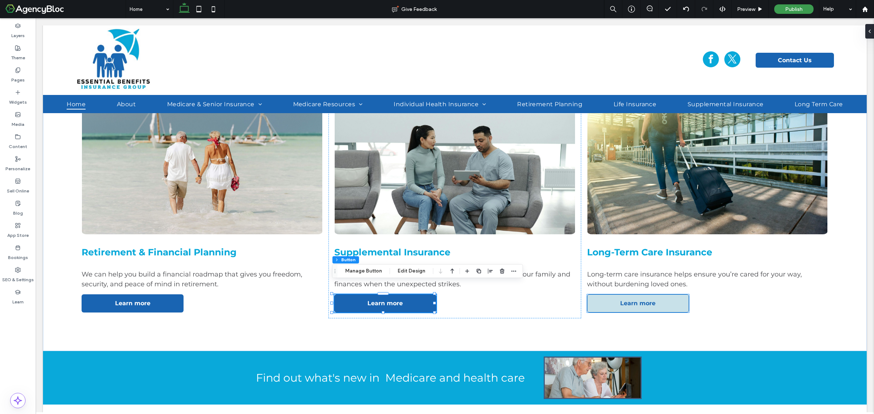
click at [631, 296] on span "Learn more" at bounding box center [638, 303] width 40 height 14
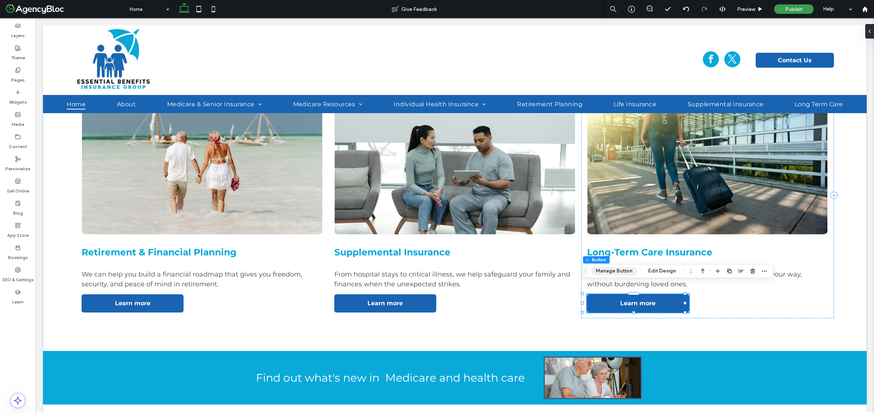
click at [625, 272] on button "Manage Button" at bounding box center [614, 271] width 46 height 9
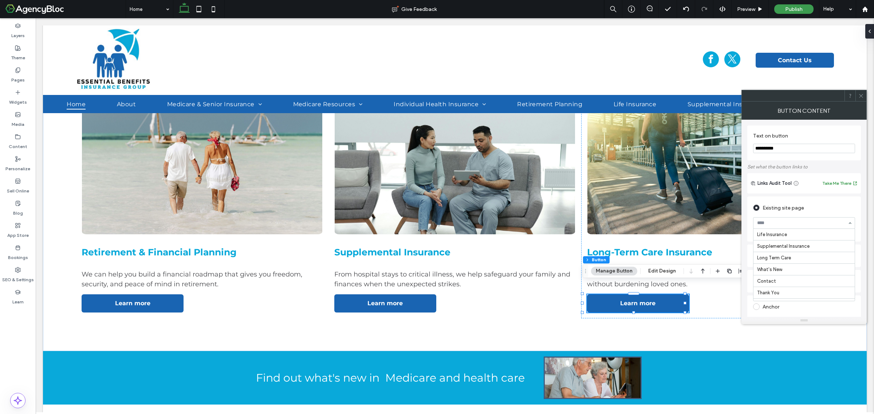
scroll to position [182, 0]
click at [861, 95] on use at bounding box center [861, 96] width 4 height 4
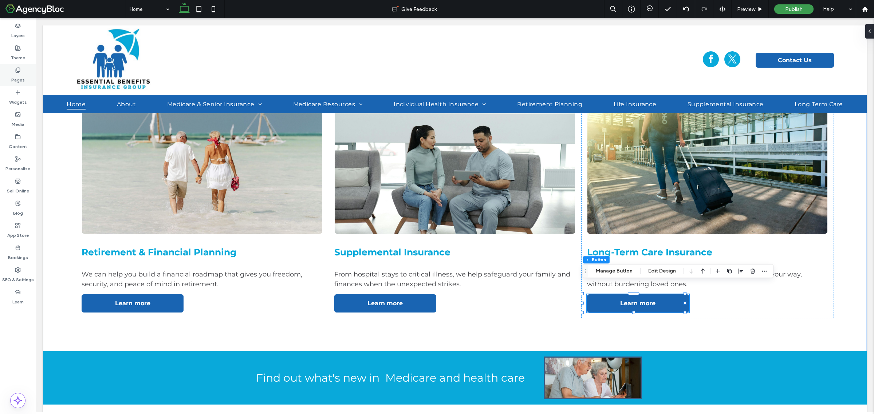
click at [15, 68] on icon at bounding box center [18, 70] width 6 height 6
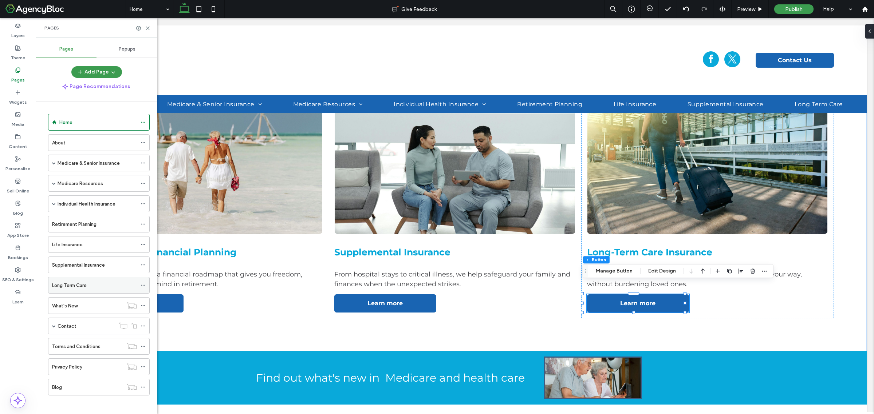
click at [142, 285] on icon at bounding box center [143, 285] width 5 height 5
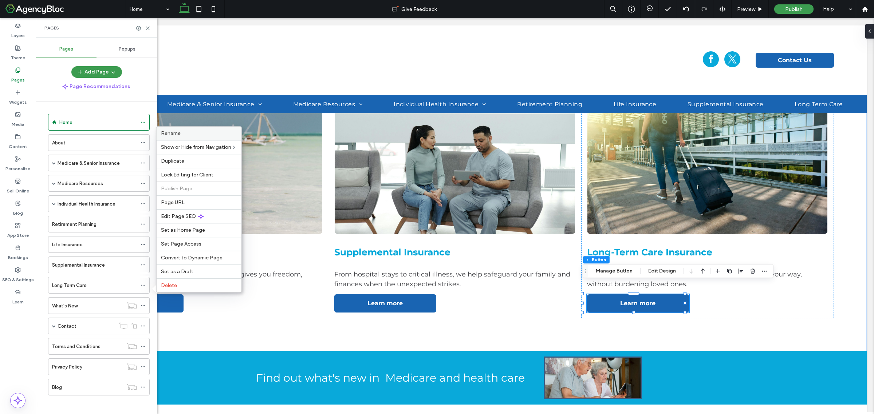
click at [197, 134] on div "Rename" at bounding box center [199, 133] width 85 height 13
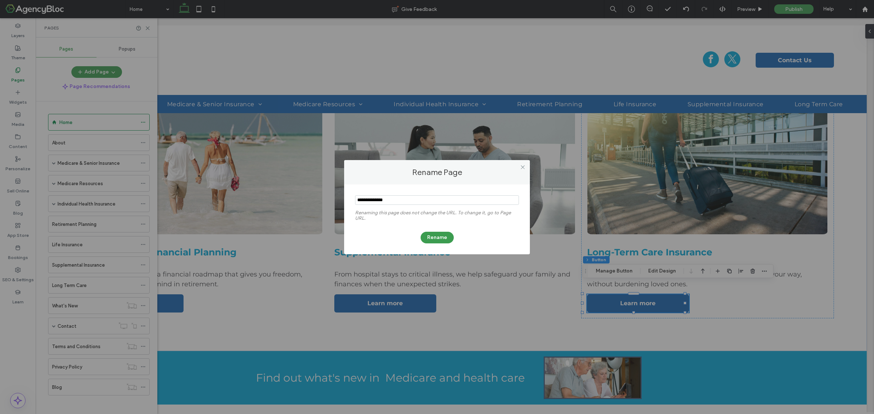
click at [370, 199] on input "notEmpty" at bounding box center [437, 200] width 164 height 9
type input "**********"
click at [441, 237] on button "Rename" at bounding box center [437, 238] width 33 height 12
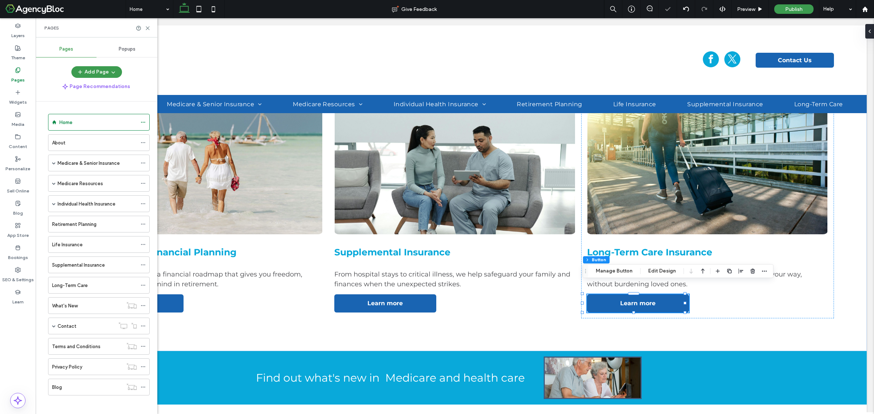
click at [144, 29] on div at bounding box center [143, 27] width 15 height 5
click at [149, 25] on icon at bounding box center [147, 27] width 5 height 5
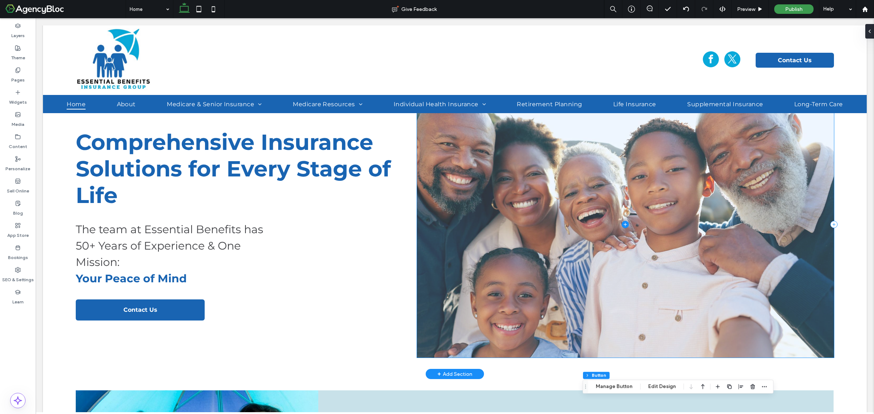
scroll to position [91, 0]
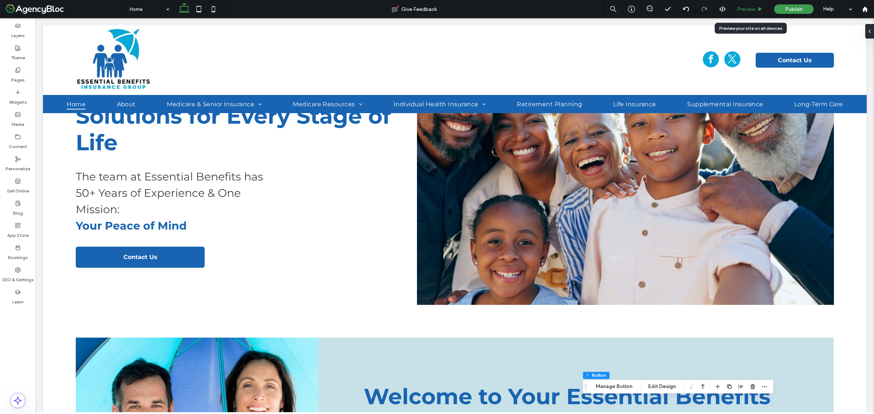
click at [754, 10] on span "Preview" at bounding box center [746, 9] width 18 height 6
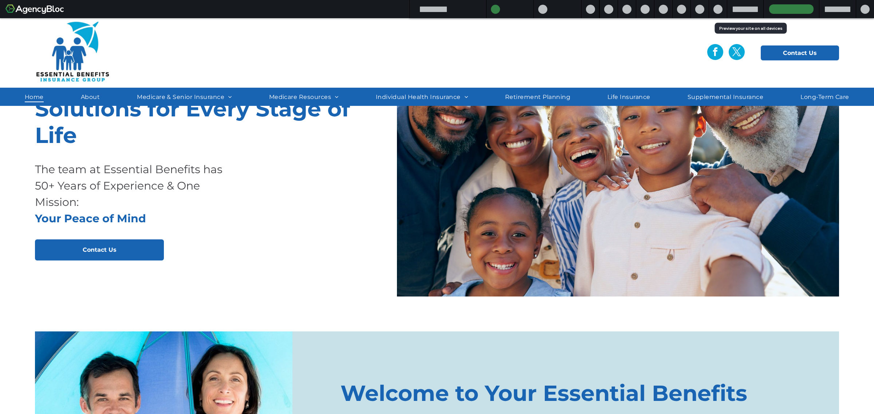
scroll to position [84, 0]
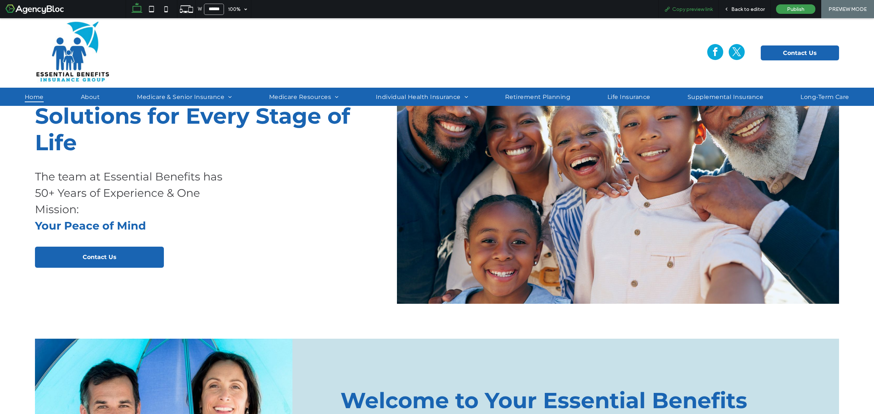
click at [704, 9] on span "Copy preview link" at bounding box center [692, 9] width 40 height 6
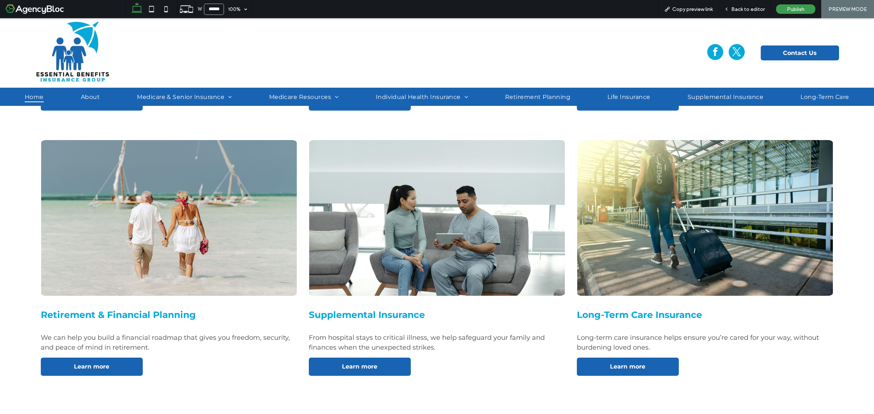
scroll to position [949, 0]
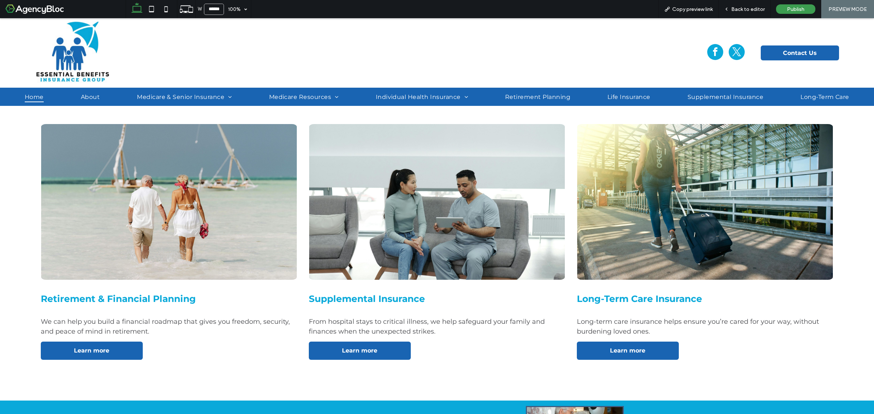
click at [645, 177] on img at bounding box center [705, 202] width 256 height 157
click at [623, 213] on img at bounding box center [705, 202] width 256 height 157
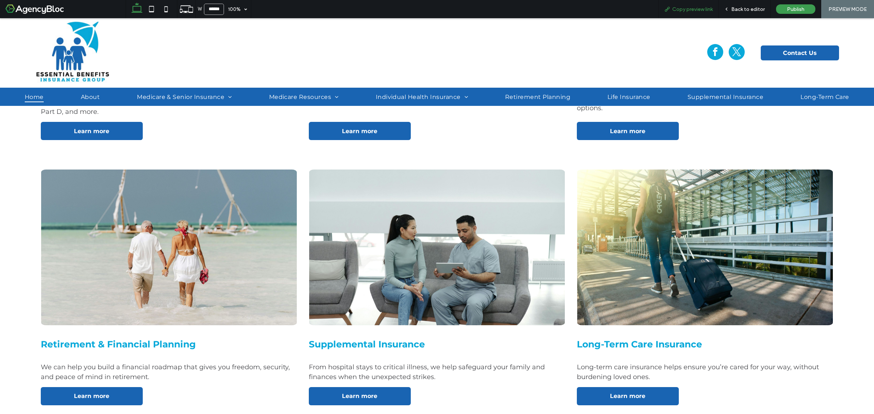
click at [705, 9] on span "Copy preview link" at bounding box center [692, 9] width 40 height 6
drag, startPoint x: 744, startPoint y: 9, endPoint x: 740, endPoint y: 4, distance: 6.5
click at [744, 9] on span "Back to editor" at bounding box center [748, 9] width 34 height 6
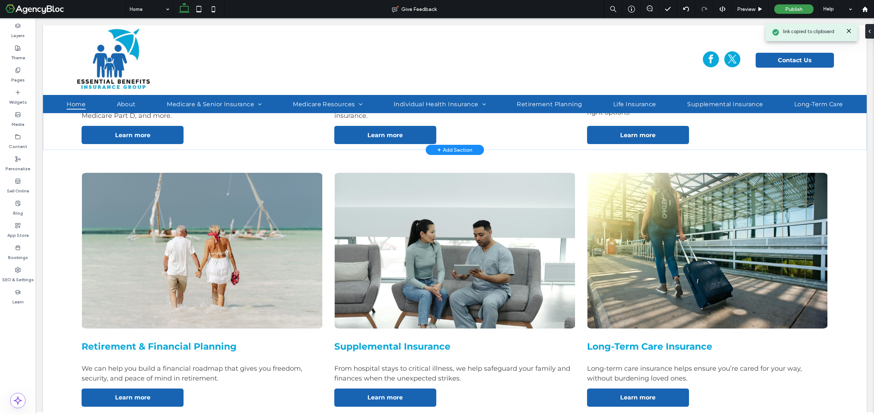
scroll to position [903, 0]
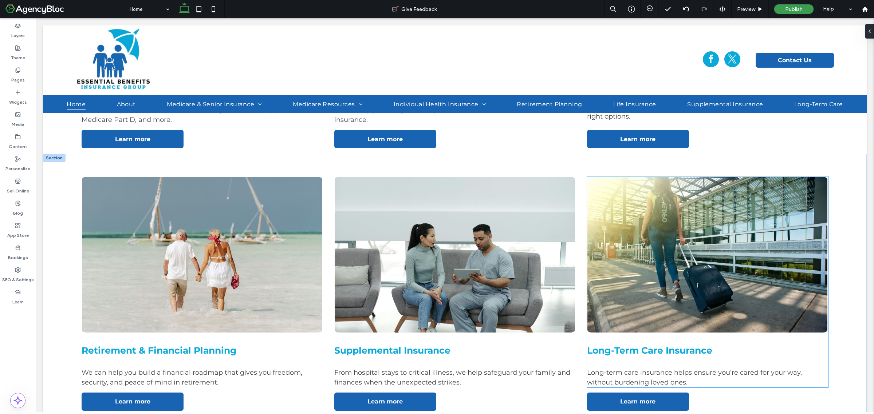
click at [688, 234] on img at bounding box center [707, 255] width 241 height 157
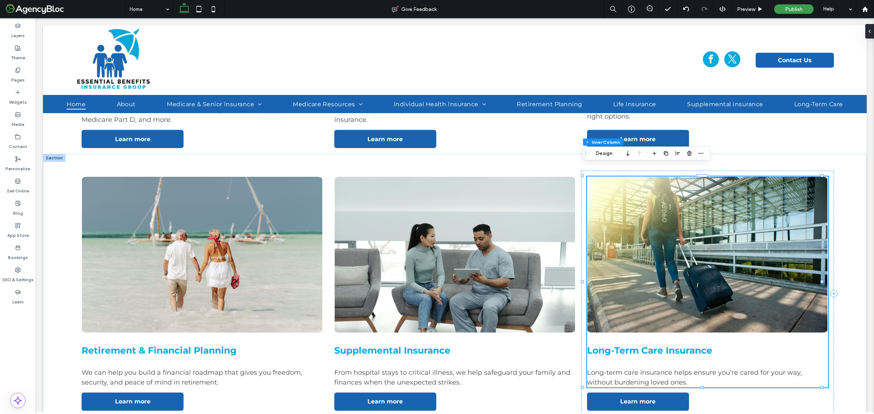
click at [688, 234] on img at bounding box center [707, 255] width 241 height 157
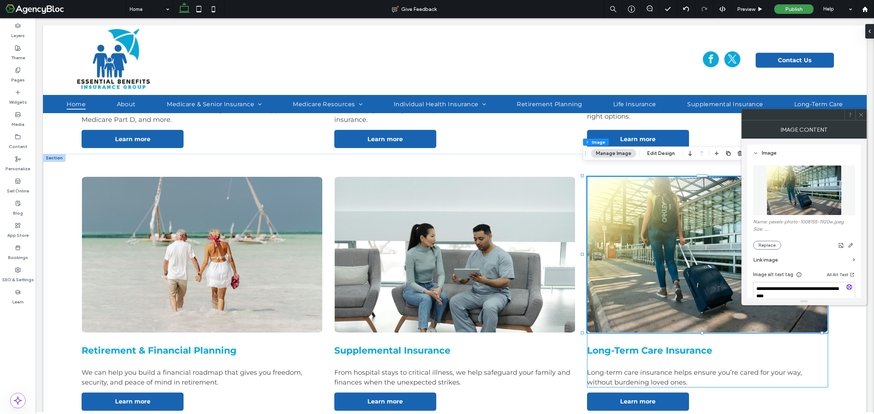
type input "*"
type input "***"
type input "*"
click at [773, 248] on button "Replace" at bounding box center [767, 245] width 28 height 9
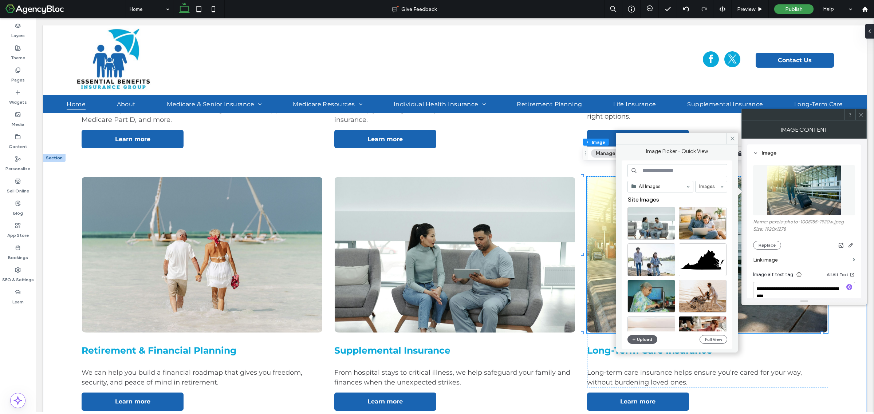
click at [655, 170] on input at bounding box center [678, 170] width 100 height 13
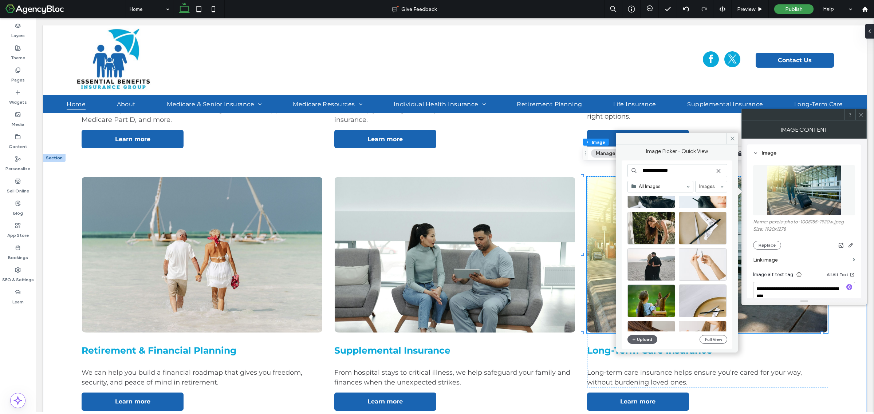
scroll to position [228, 0]
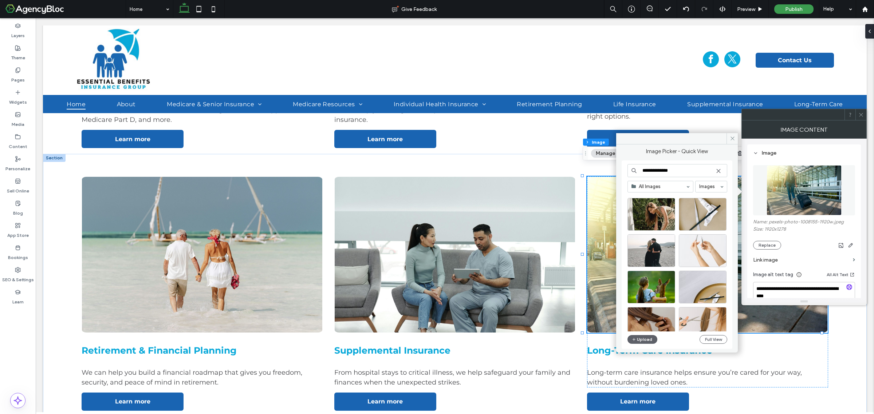
drag, startPoint x: 677, startPoint y: 172, endPoint x: 626, endPoint y: 175, distance: 51.1
click at [626, 175] on div "**********" at bounding box center [677, 255] width 111 height 189
type input "**********"
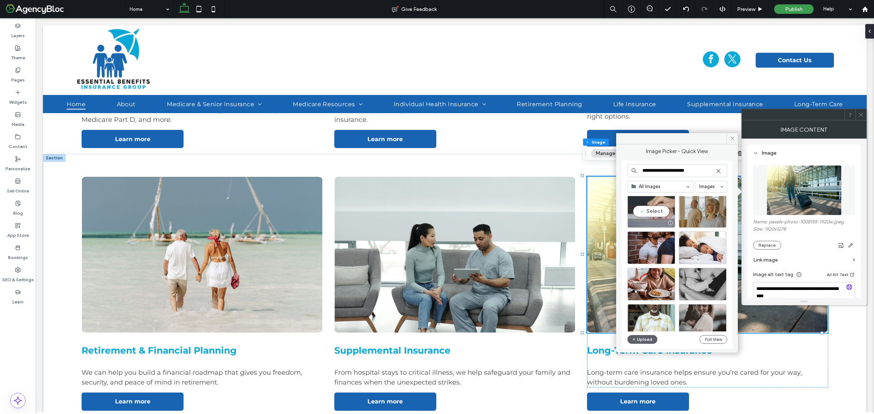
scroll to position [1023, 0]
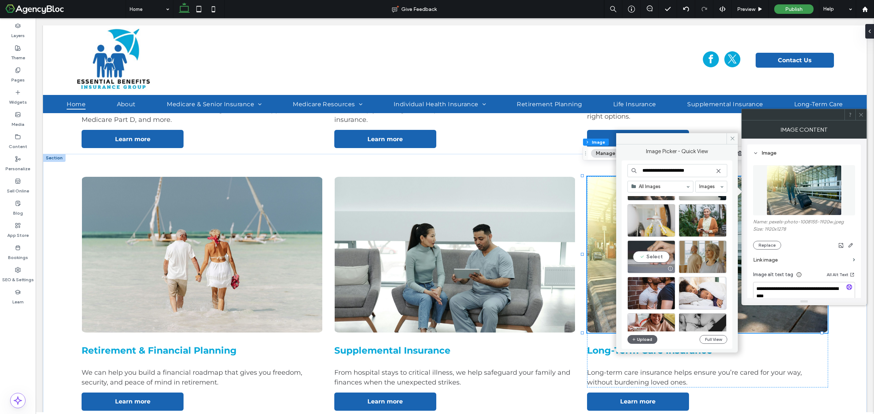
click at [660, 249] on div "Select" at bounding box center [652, 257] width 48 height 33
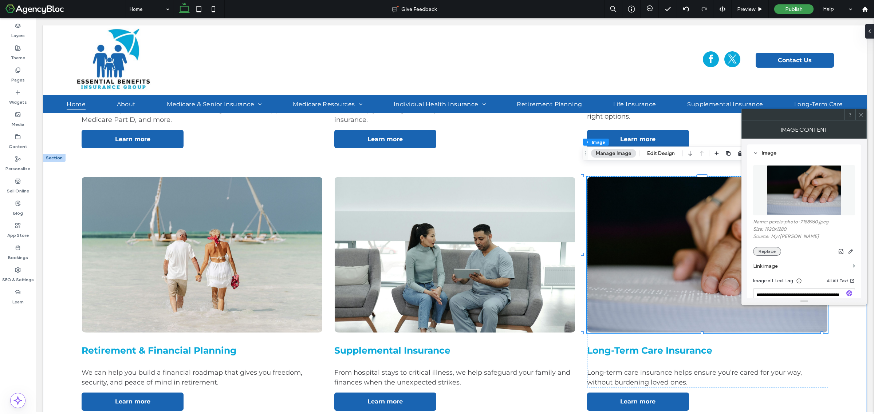
click at [758, 252] on button "Replace" at bounding box center [767, 251] width 28 height 9
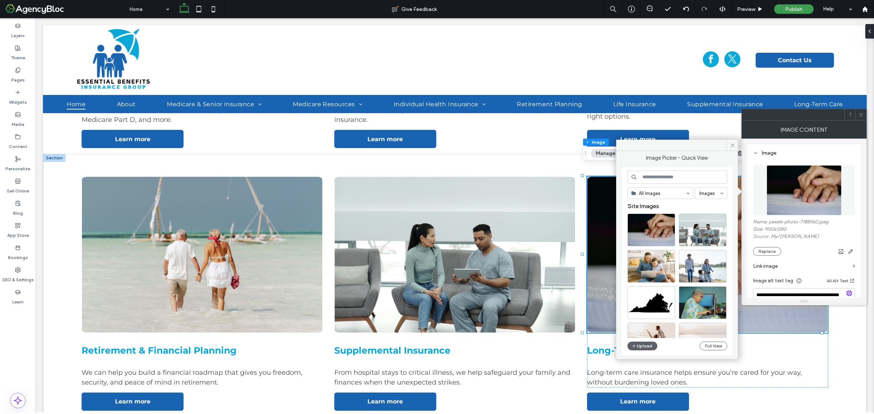
click at [667, 177] on input at bounding box center [678, 177] width 100 height 13
type input "**********"
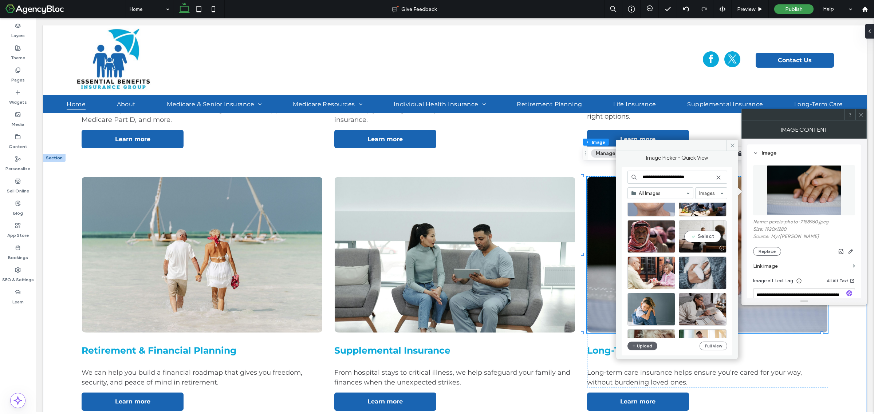
scroll to position [1714, 0]
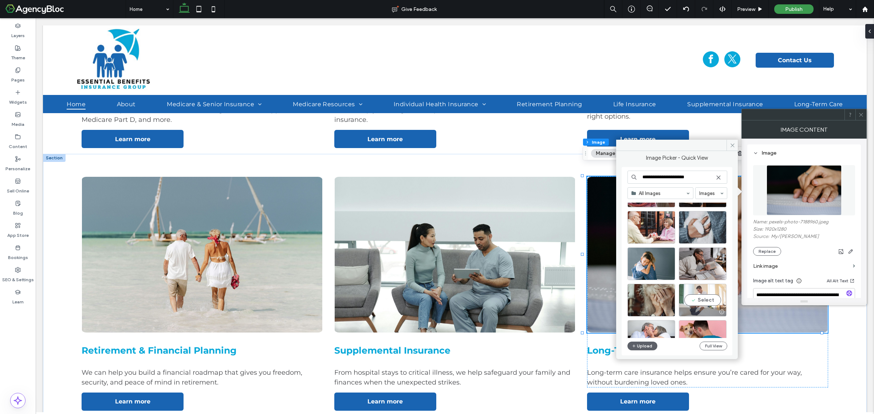
click at [703, 302] on div "Select" at bounding box center [703, 300] width 48 height 33
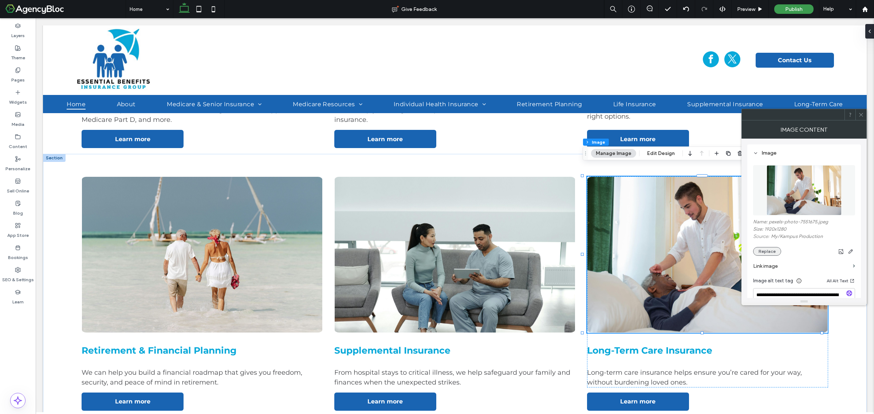
click at [764, 256] on button "Replace" at bounding box center [767, 251] width 28 height 9
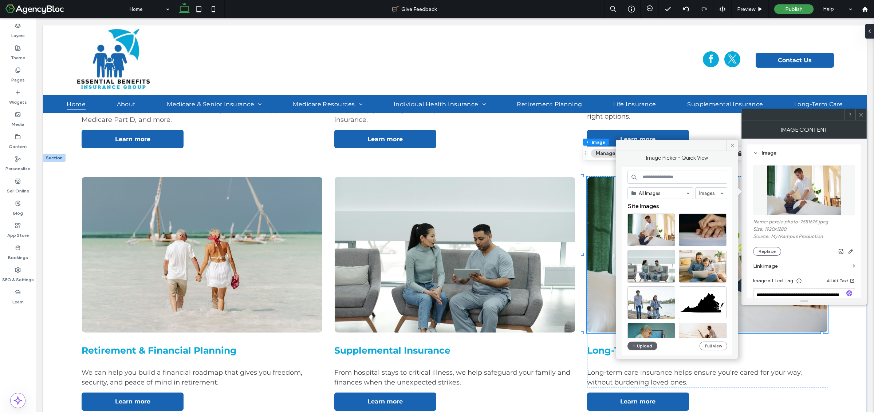
click at [660, 178] on input at bounding box center [678, 177] width 100 height 13
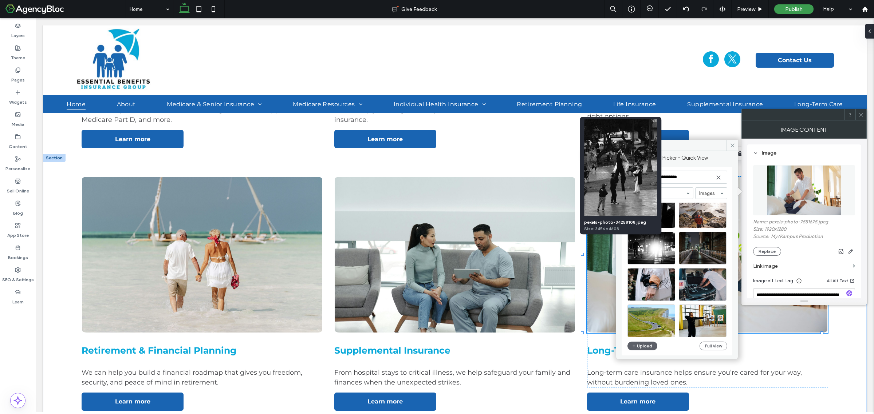
scroll to position [1159, 0]
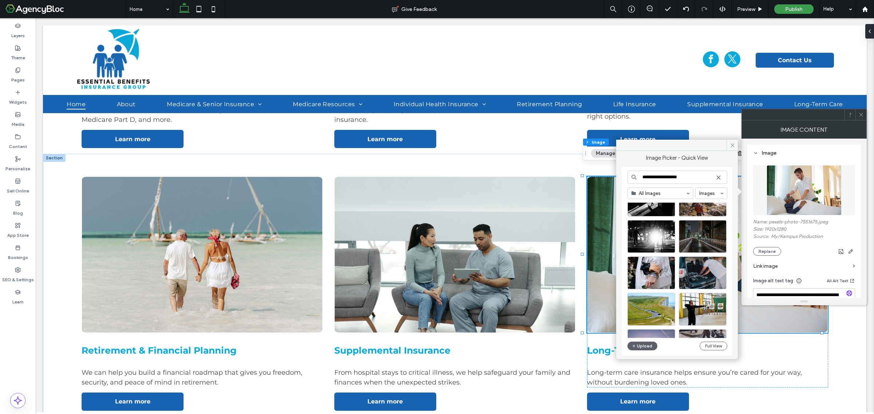
click at [669, 177] on input "**********" at bounding box center [678, 177] width 100 height 13
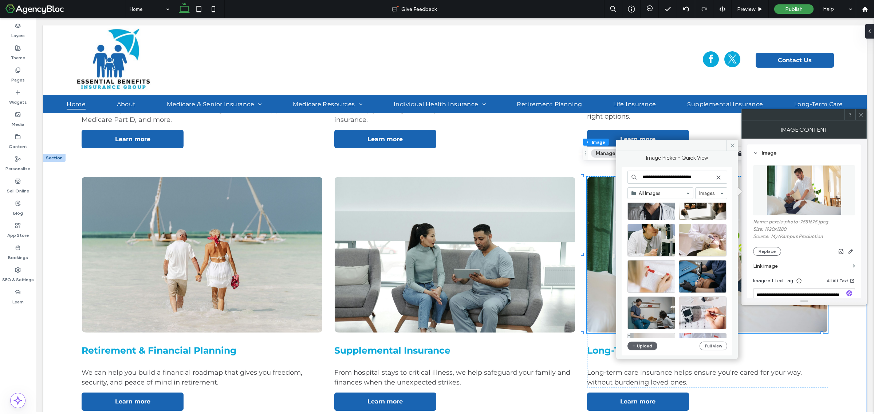
scroll to position [3561, 0]
drag, startPoint x: 706, startPoint y: 177, endPoint x: 637, endPoint y: 186, distance: 69.1
click at [637, 186] on div "**********" at bounding box center [678, 262] width 100 height 182
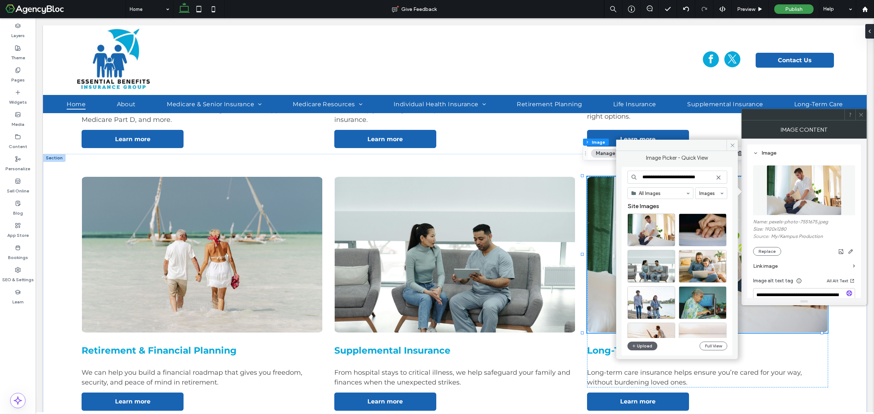
type input "**********"
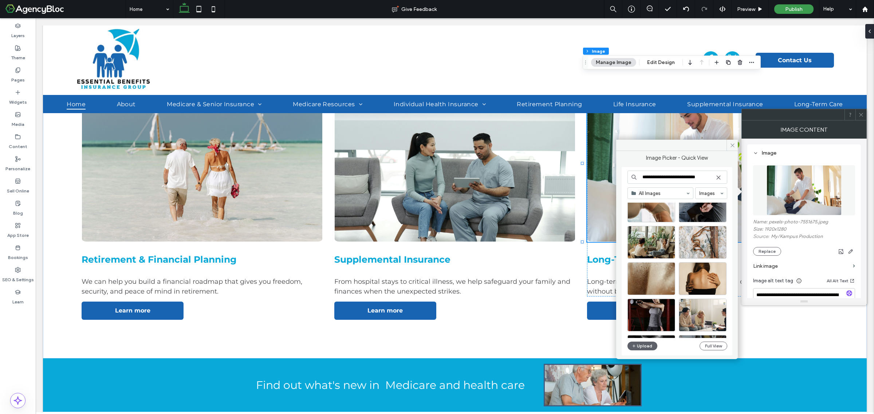
scroll to position [3351, 0]
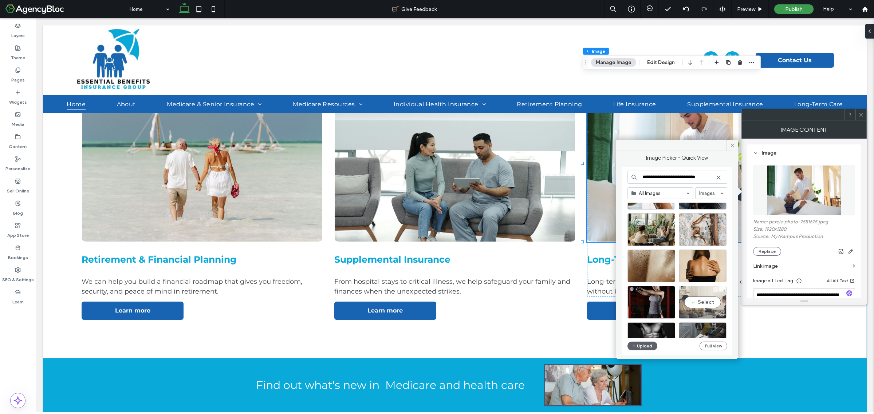
click at [697, 302] on div "Select" at bounding box center [703, 302] width 48 height 33
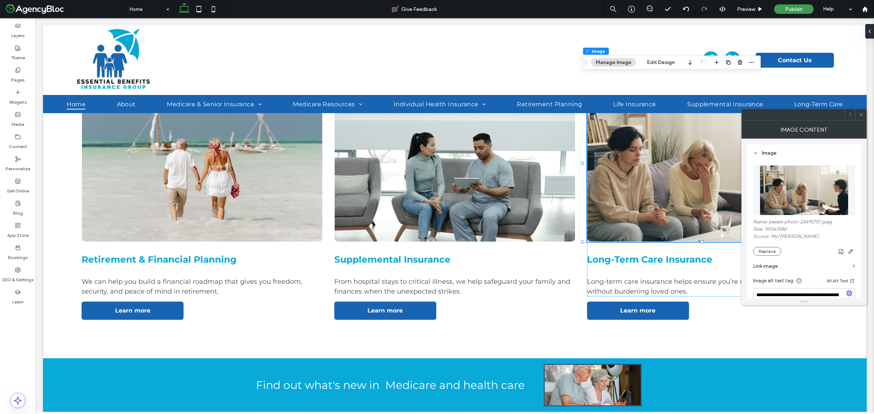
click at [862, 115] on icon at bounding box center [860, 114] width 5 height 5
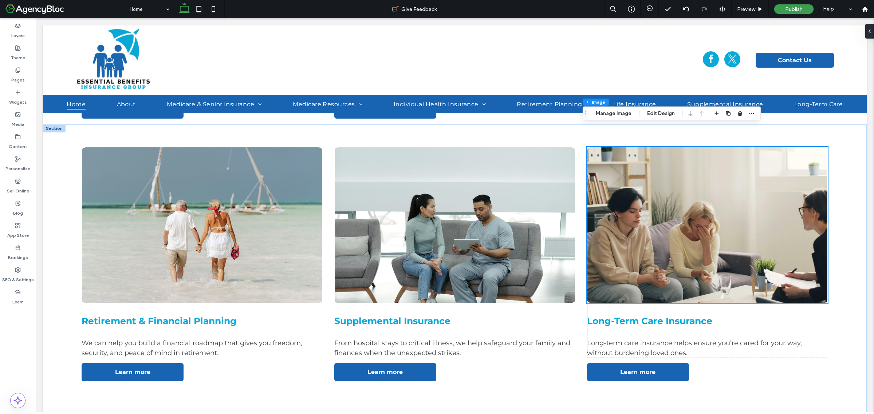
scroll to position [903, 0]
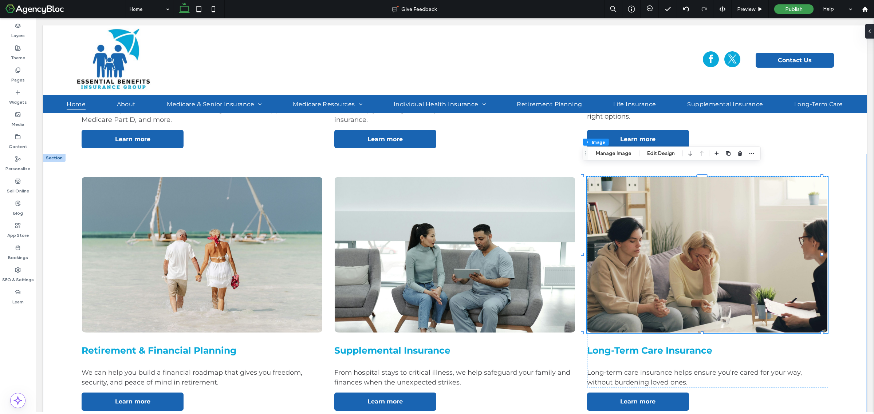
click at [716, 208] on img at bounding box center [707, 255] width 241 height 157
type input "*"
click at [600, 154] on button "Manage Image" at bounding box center [613, 153] width 45 height 9
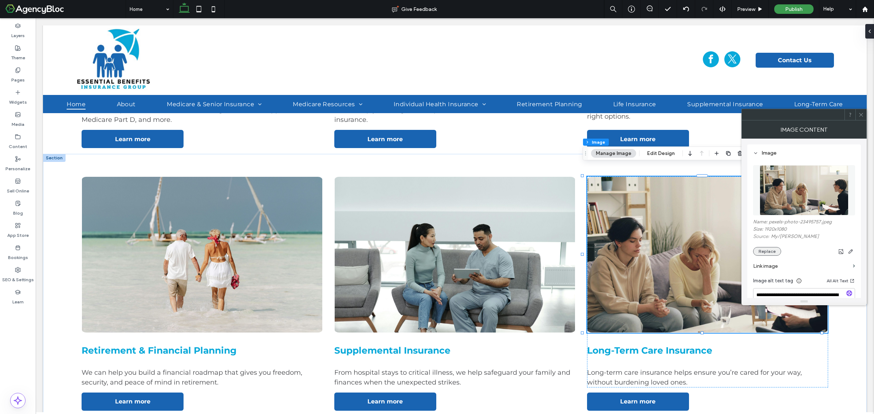
click at [773, 254] on button "Replace" at bounding box center [767, 251] width 28 height 9
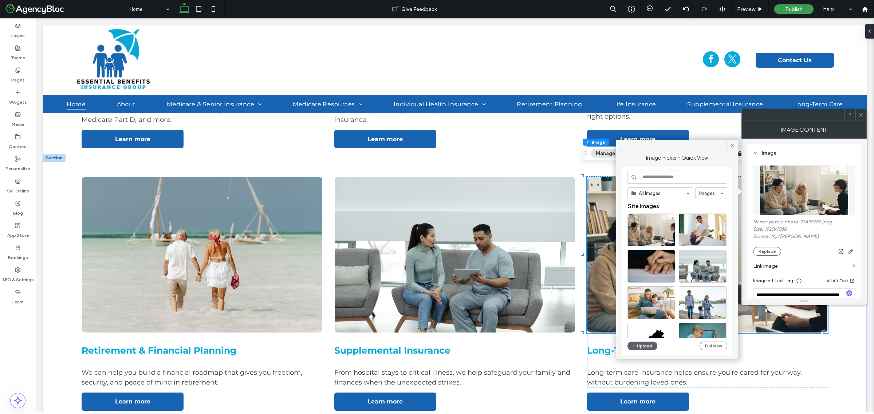
click at [647, 175] on input at bounding box center [678, 177] width 100 height 13
type input "**********"
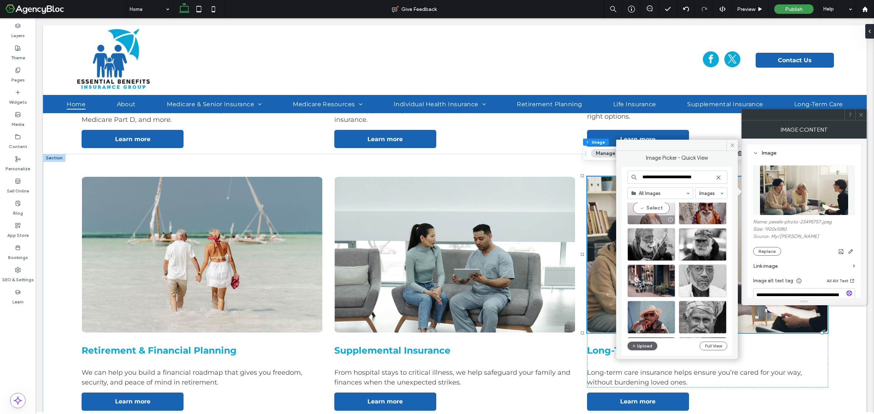
scroll to position [1421, 0]
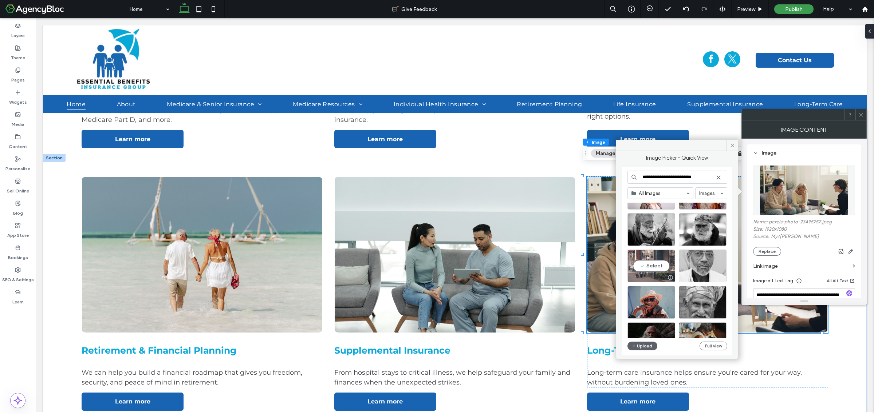
click at [644, 264] on div "Select" at bounding box center [652, 266] width 48 height 33
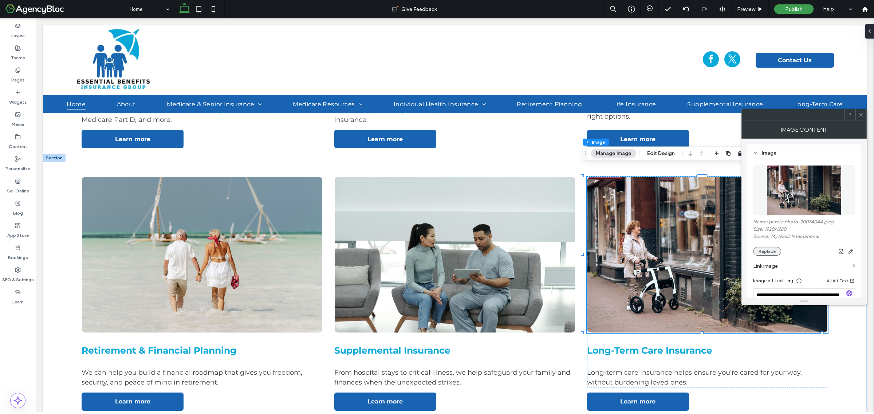
click at [768, 255] on button "Replace" at bounding box center [767, 251] width 28 height 9
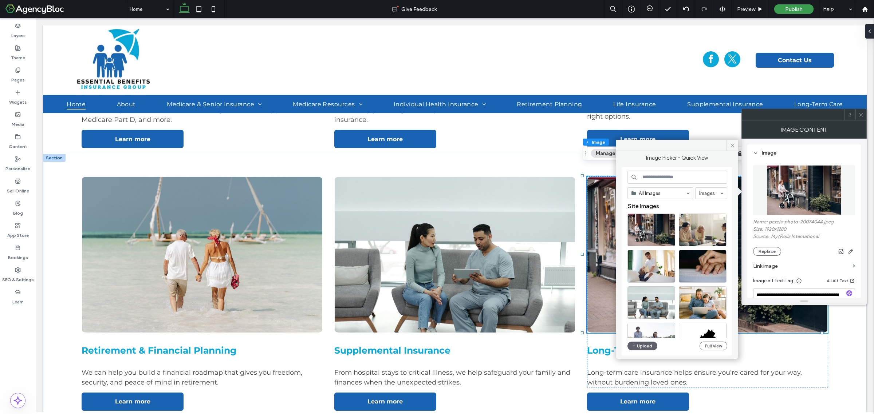
click at [662, 178] on input at bounding box center [678, 177] width 100 height 13
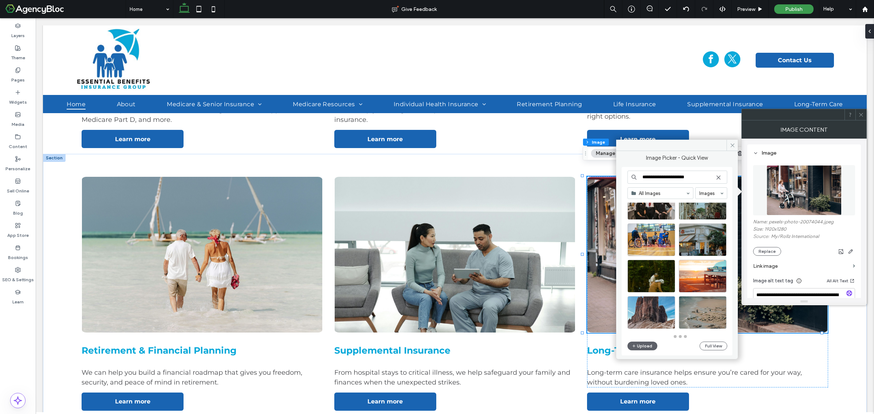
scroll to position [756, 0]
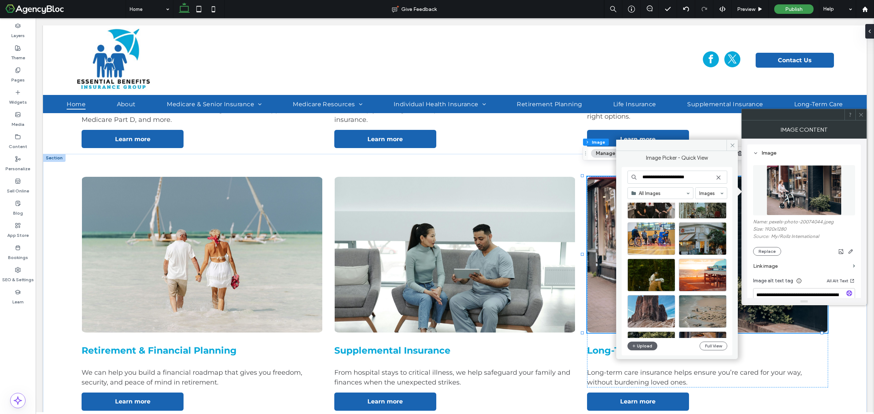
drag, startPoint x: 696, startPoint y: 178, endPoint x: 635, endPoint y: 180, distance: 61.6
click at [635, 180] on div "**********" at bounding box center [678, 177] width 100 height 13
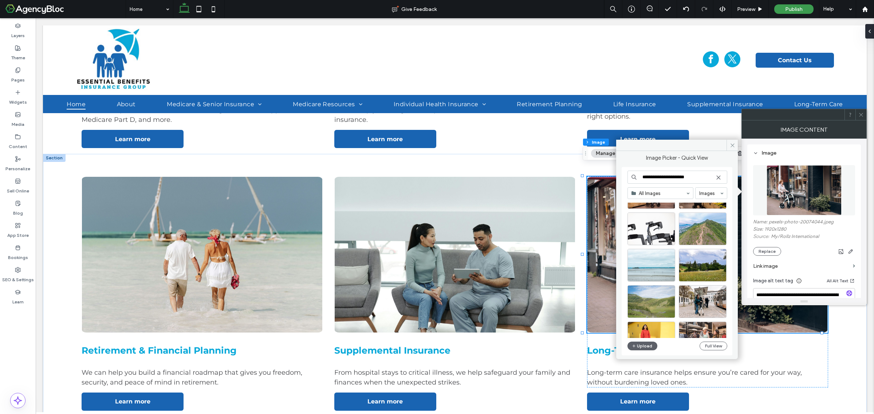
scroll to position [1029, 0]
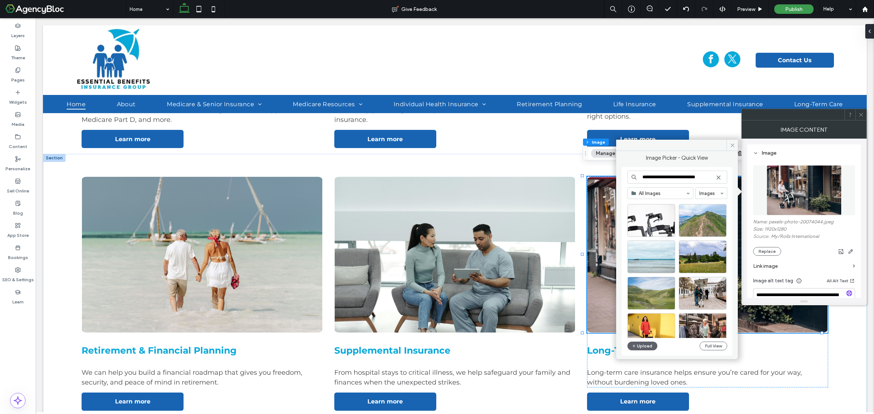
type input "**********"
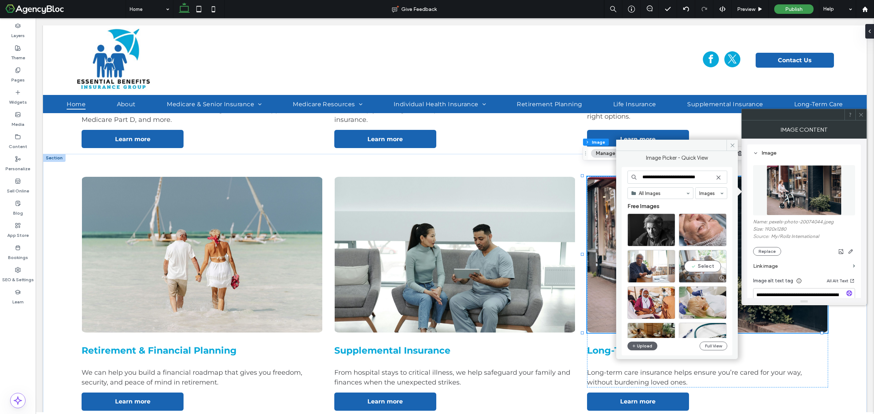
click at [710, 270] on div "Select" at bounding box center [703, 266] width 48 height 33
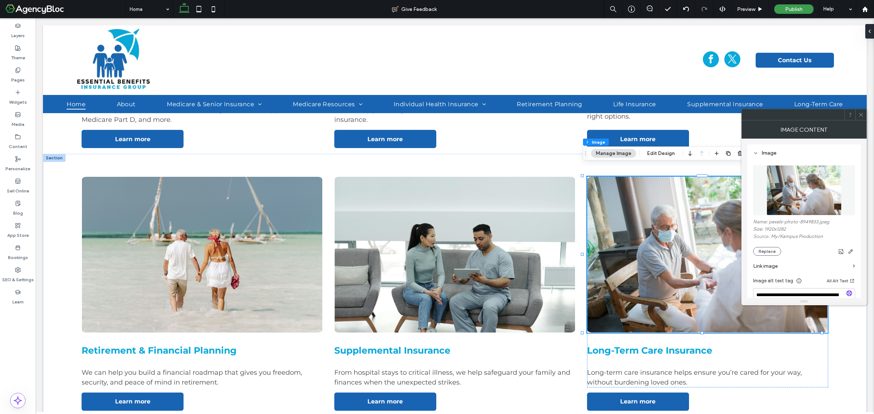
click at [861, 115] on use at bounding box center [861, 115] width 4 height 4
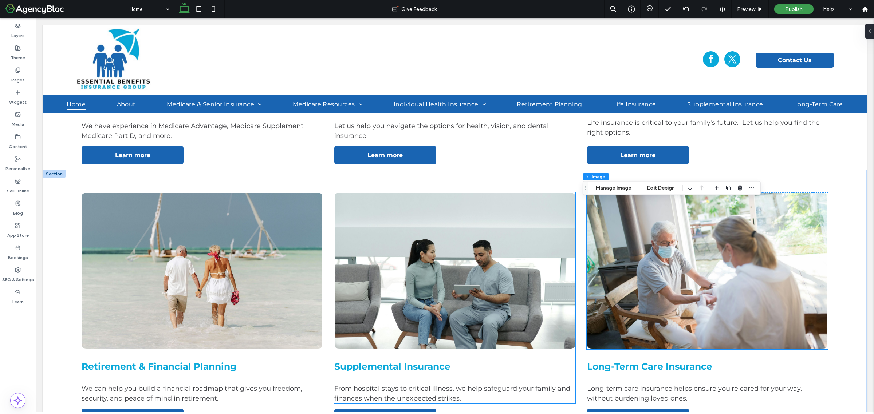
scroll to position [903, 0]
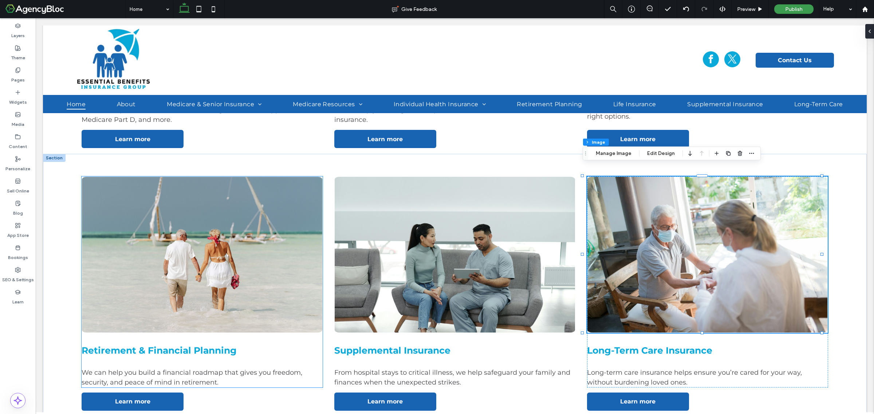
click at [198, 232] on img at bounding box center [202, 255] width 241 height 157
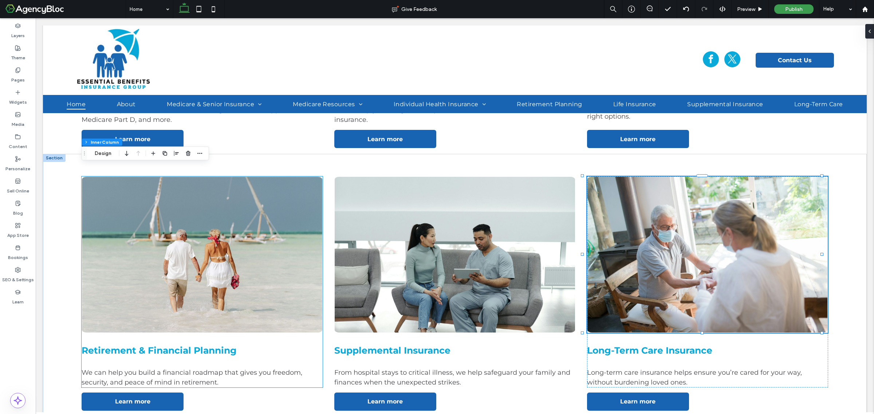
type input "**"
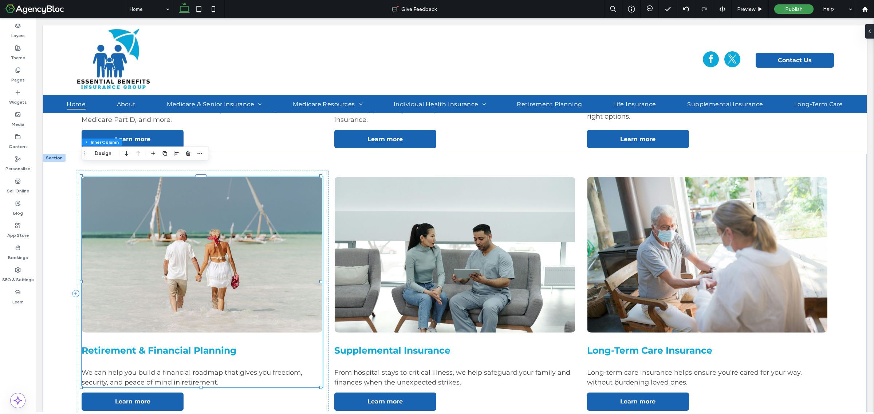
click at [198, 232] on img at bounding box center [202, 255] width 241 height 157
type input "*"
type input "***"
type input "*"
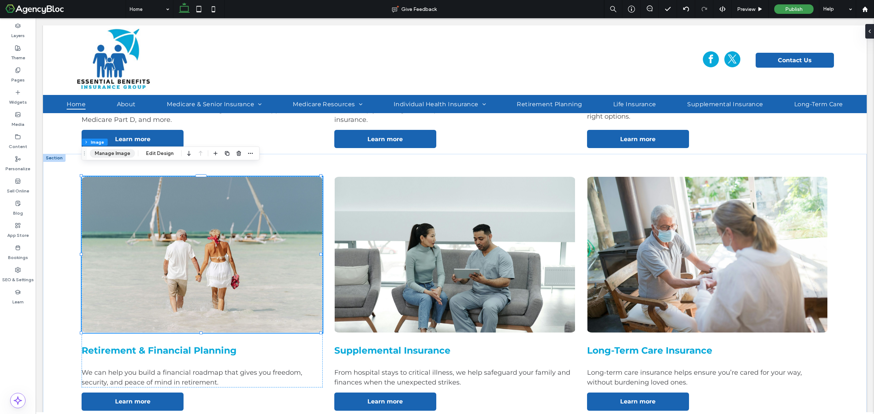
click at [121, 150] on button "Manage Image" at bounding box center [112, 153] width 45 height 9
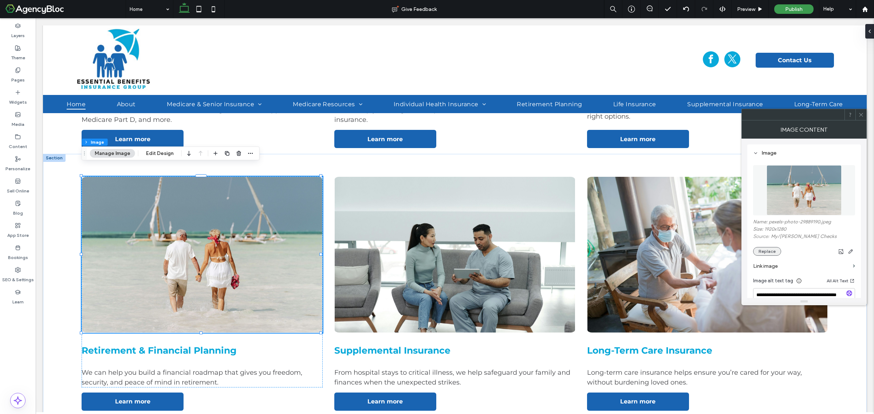
click at [767, 251] on button "Replace" at bounding box center [767, 251] width 28 height 9
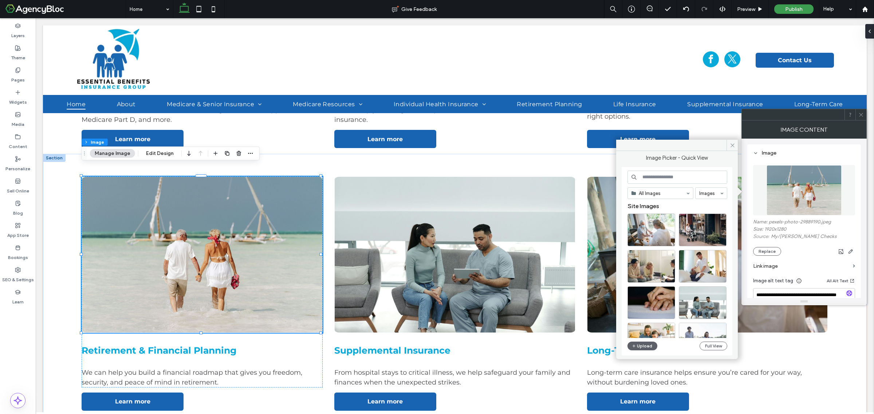
click at [668, 177] on input at bounding box center [678, 177] width 100 height 13
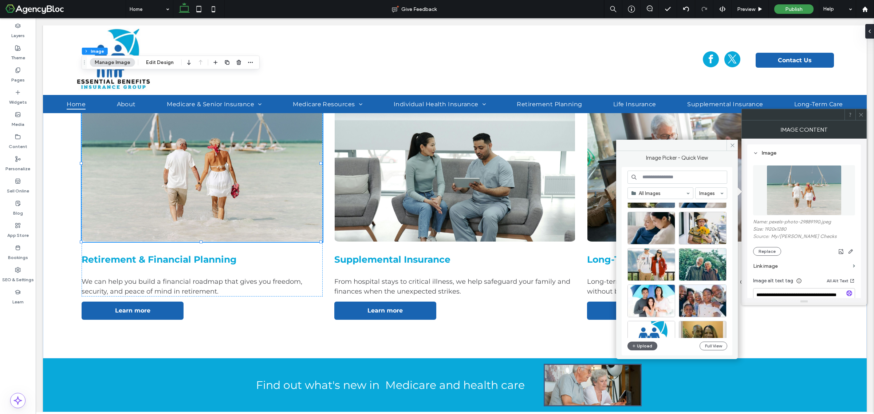
scroll to position [449, 0]
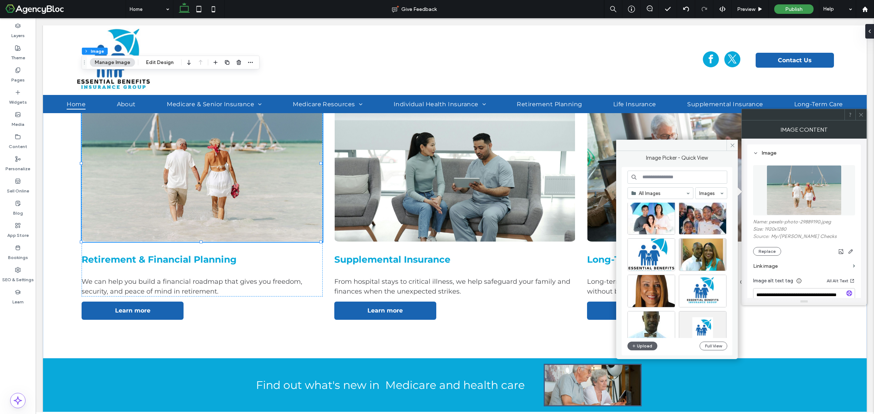
click at [860, 117] on icon at bounding box center [860, 114] width 5 height 5
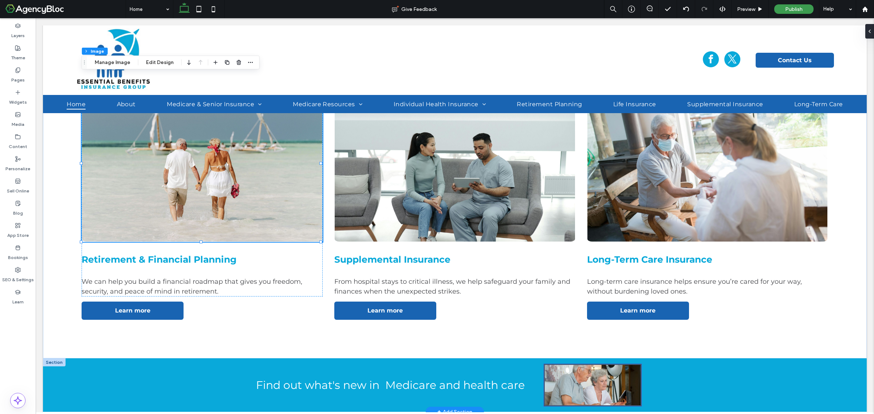
click at [601, 366] on img at bounding box center [593, 385] width 98 height 43
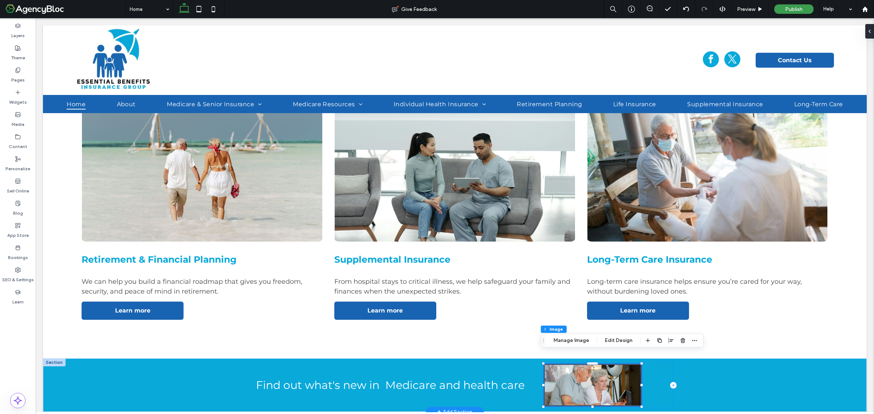
click at [601, 366] on img at bounding box center [593, 385] width 98 height 43
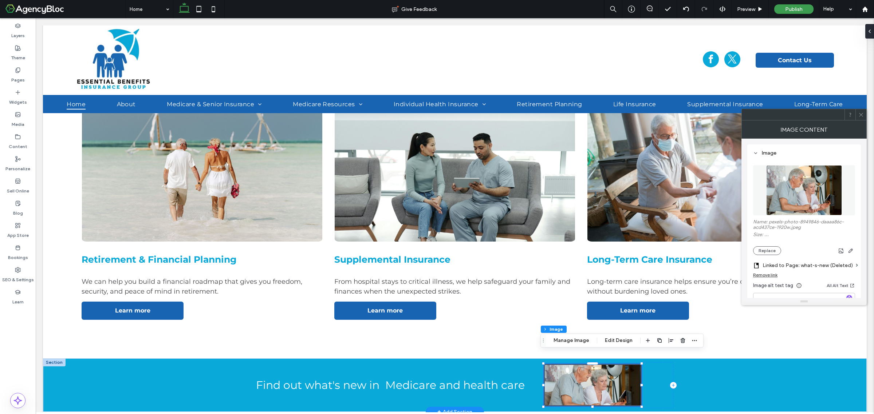
type input "*"
click at [771, 252] on button "Replace" at bounding box center [767, 251] width 28 height 9
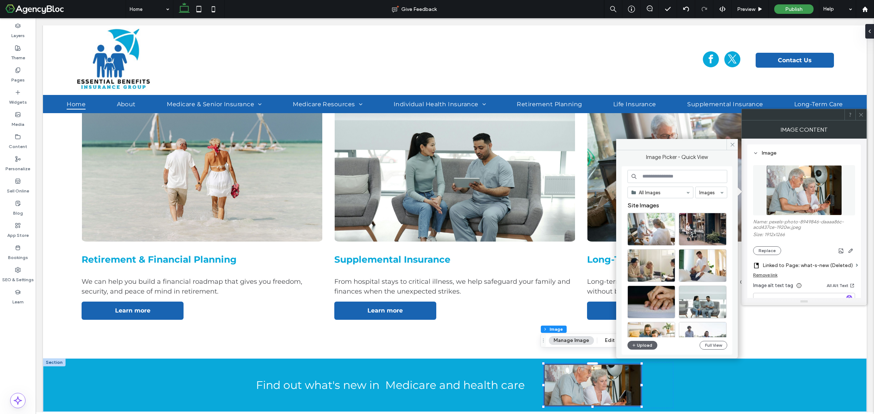
click at [661, 179] on input at bounding box center [678, 176] width 100 height 13
type input "**********"
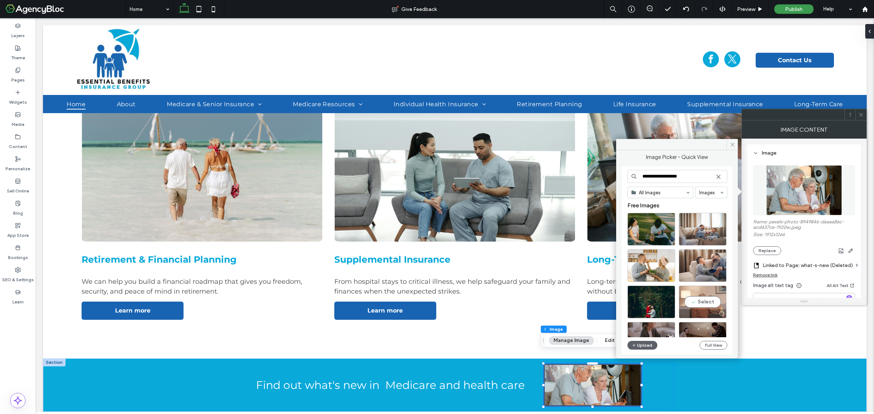
click at [709, 305] on div "Select" at bounding box center [703, 302] width 48 height 33
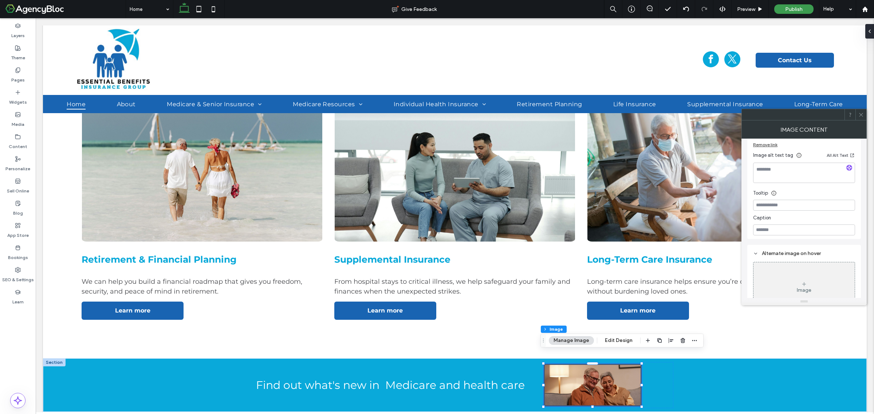
scroll to position [137, 0]
click at [624, 339] on button "Edit Design" at bounding box center [618, 341] width 37 height 9
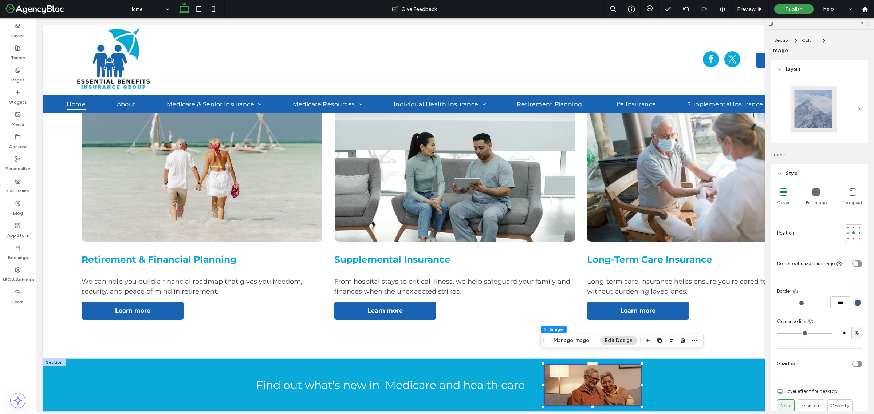
click at [813, 193] on icon at bounding box center [816, 192] width 7 height 7
type input "*"
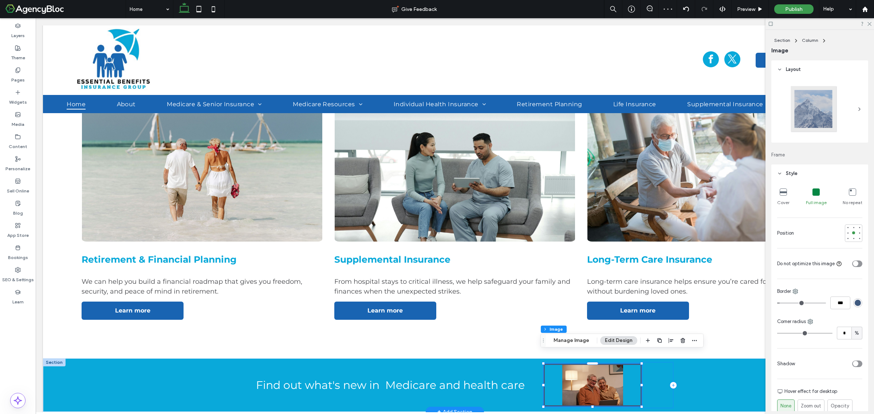
click at [662, 380] on div at bounding box center [609, 385] width 130 height 46
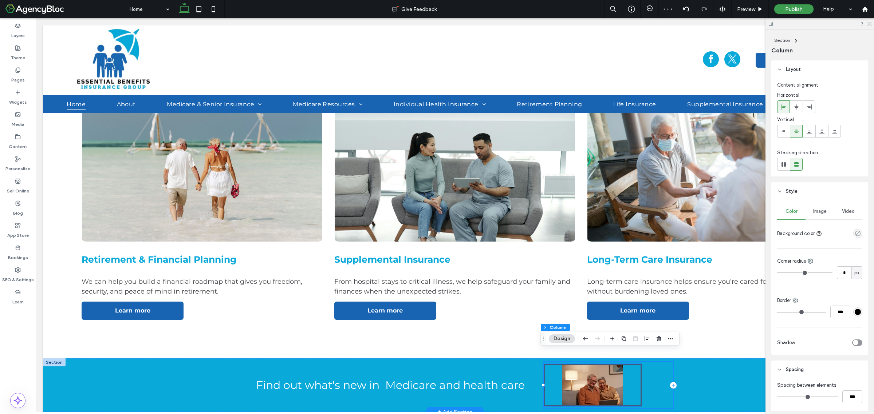
click at [625, 375] on img at bounding box center [593, 385] width 98 height 43
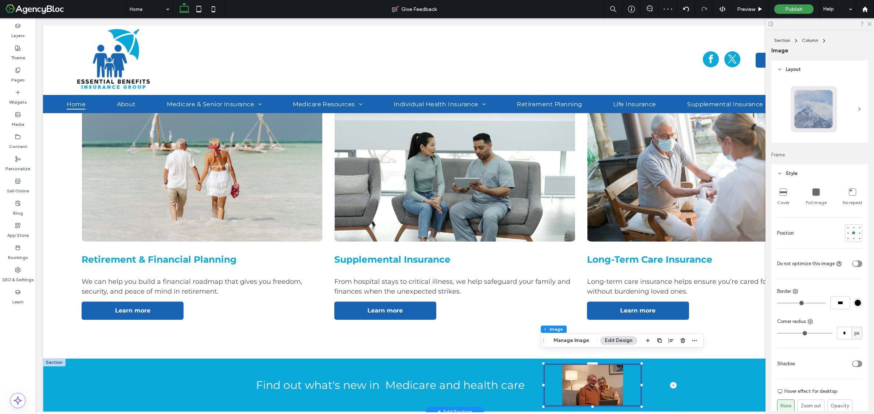
type input "*"
type input "***"
type input "*"
type input "***"
type input "*"
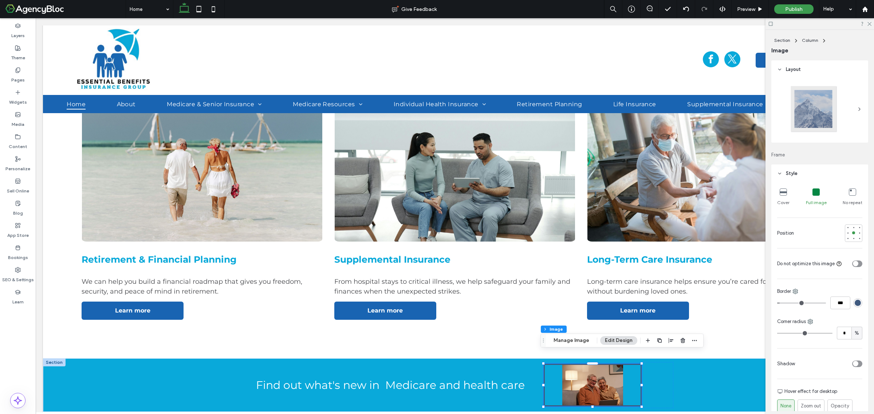
type input "***"
drag, startPoint x: 782, startPoint y: 303, endPoint x: 760, endPoint y: 303, distance: 22.2
type input "*"
click at [777, 303] on input "range" at bounding box center [801, 303] width 49 height 1
click at [701, 368] on div "Find out what's new in Medicare and health care" at bounding box center [455, 386] width 824 height 54
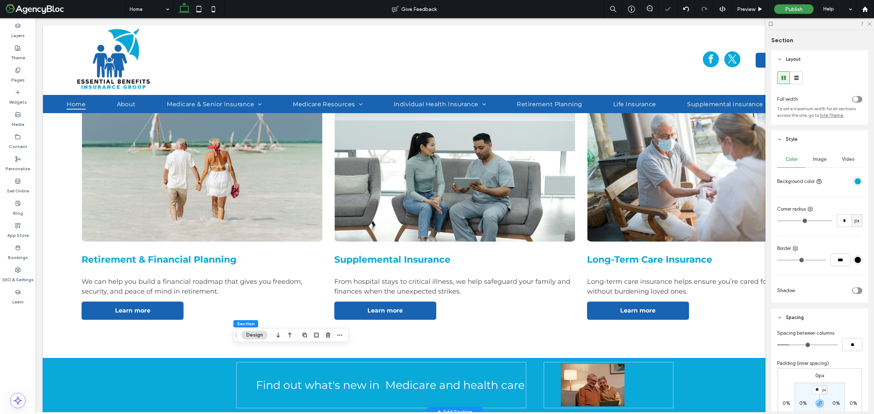
click at [701, 365] on div "Find out what's new in Medicare and health care" at bounding box center [455, 386] width 824 height 54
click at [459, 379] on link "Find out what's new in Medicare and health care" at bounding box center [390, 385] width 269 height 13
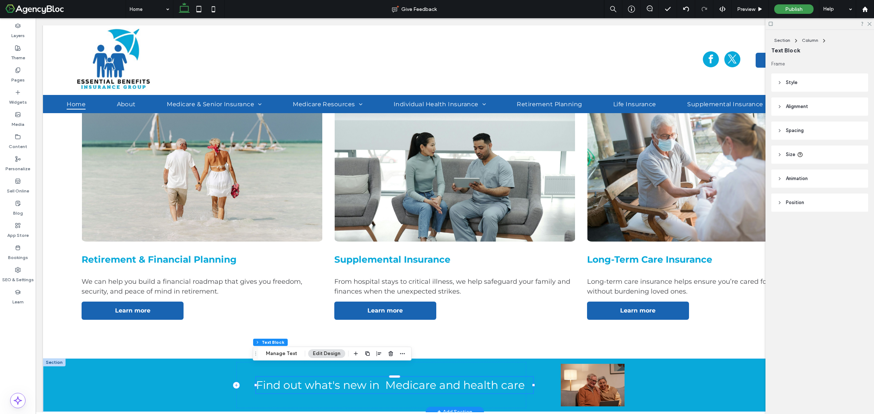
click at [459, 379] on link "Find out what's new in Medicare and health care" at bounding box center [390, 385] width 269 height 13
type input "**********"
type input "**"
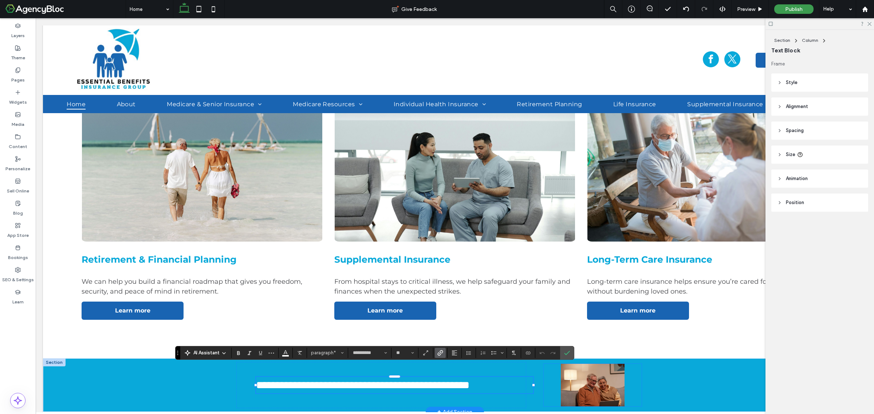
click at [593, 378] on img at bounding box center [593, 385] width 98 height 43
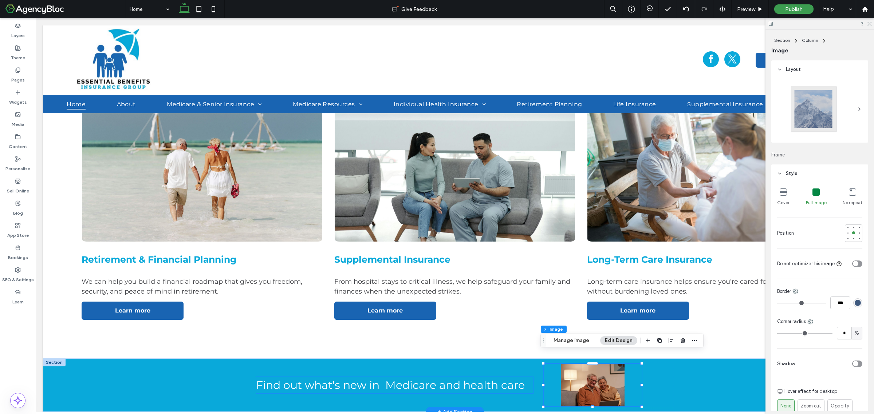
click at [484, 379] on link "Find out what's new in Medicare and health care" at bounding box center [390, 385] width 269 height 13
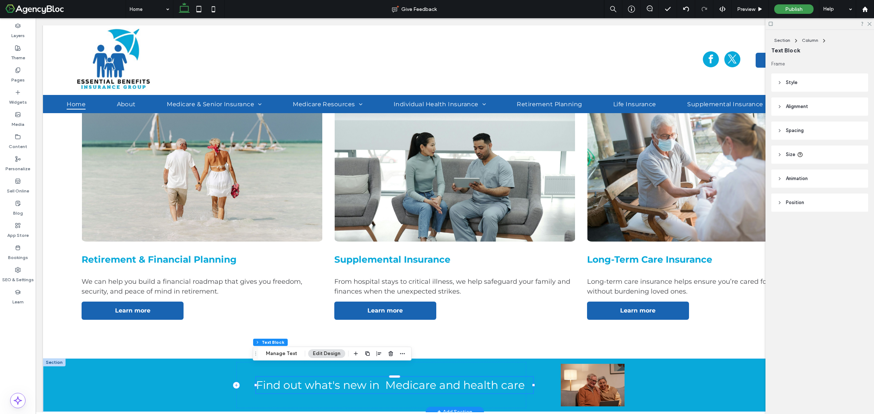
click at [484, 377] on div "Find out what's new in Medicare and health care" at bounding box center [394, 385] width 277 height 16
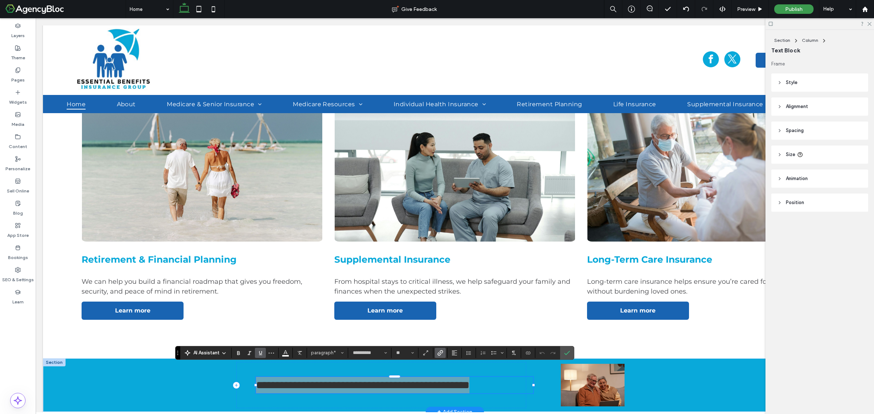
click at [260, 353] on icon "Underline" at bounding box center [261, 353] width 6 height 6
click at [441, 355] on icon "Link" at bounding box center [440, 353] width 6 height 6
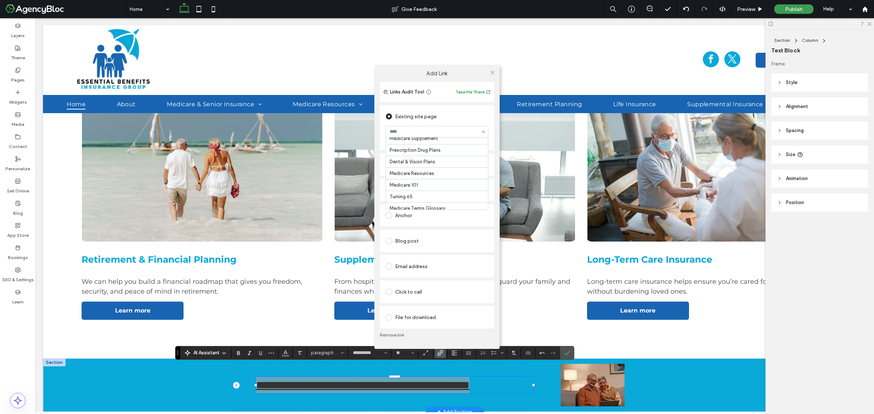
scroll to position [182, 0]
click at [567, 352] on div "Add Link Links Audit Tool Take Me There Existing site page What's New Create ne…" at bounding box center [437, 207] width 874 height 414
click at [569, 351] on div "Add Link Links Audit Tool Take Me There Existing site page What's New Create ne…" at bounding box center [437, 207] width 874 height 414
click at [284, 354] on div "Add Link Links Audit Tool Take Me There Existing site page What's New Create ne…" at bounding box center [437, 207] width 874 height 414
click at [492, 72] on use at bounding box center [493, 73] width 4 height 4
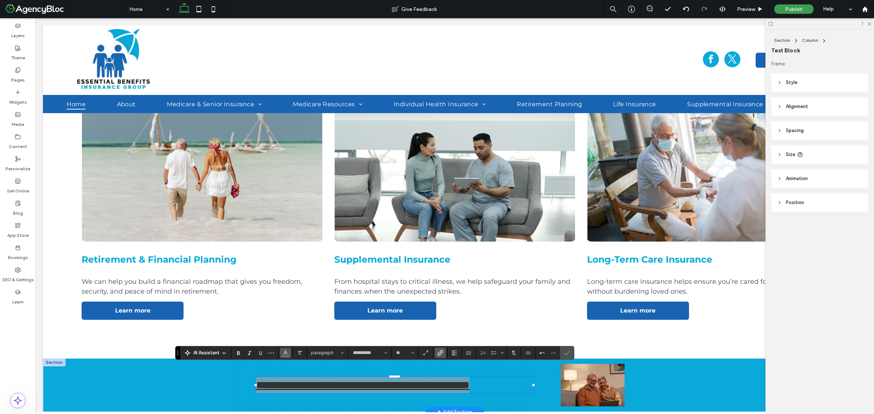
click at [283, 353] on icon "Color" at bounding box center [286, 353] width 6 height 6
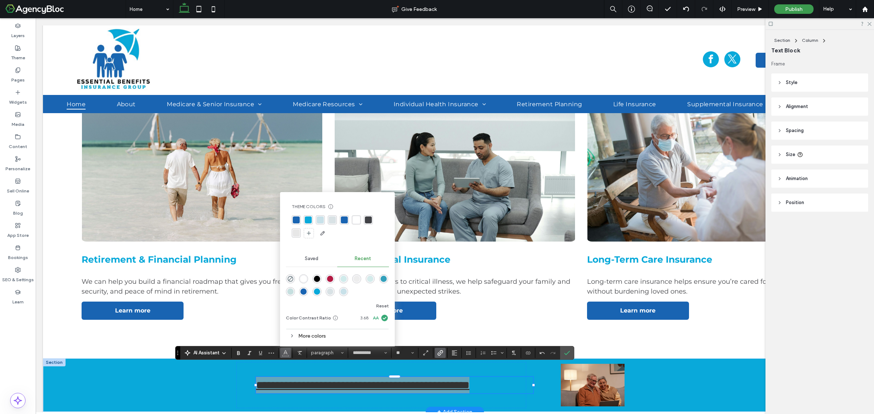
click at [359, 220] on div "rgba(255, 255, 255, 1)" at bounding box center [356, 220] width 7 height 7
click at [620, 383] on img at bounding box center [593, 385] width 98 height 43
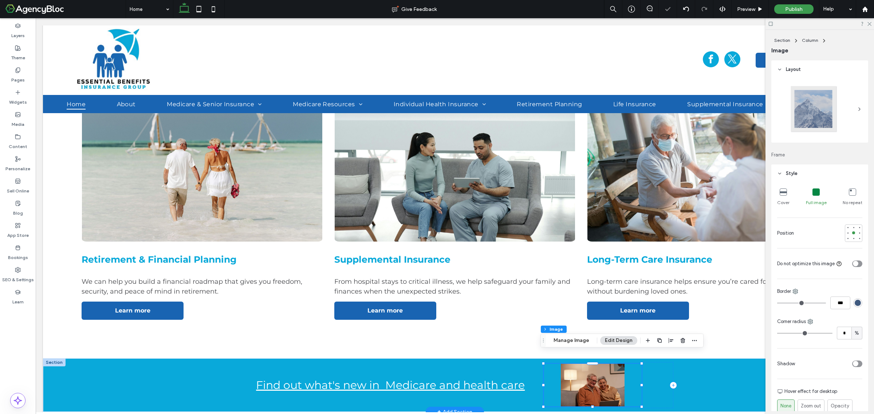
click at [583, 370] on img at bounding box center [593, 385] width 98 height 43
click at [581, 338] on button "Manage Image" at bounding box center [571, 341] width 45 height 9
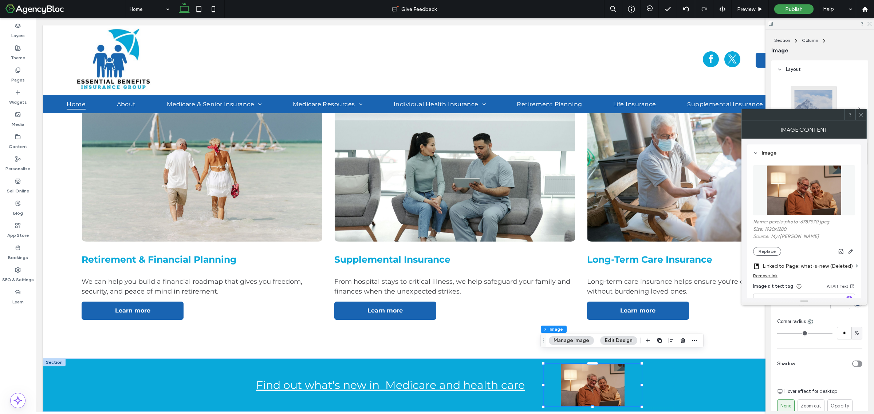
click at [767, 277] on div "Remove link" at bounding box center [765, 275] width 24 height 5
click at [849, 271] on label "Link image" at bounding box center [801, 266] width 97 height 13
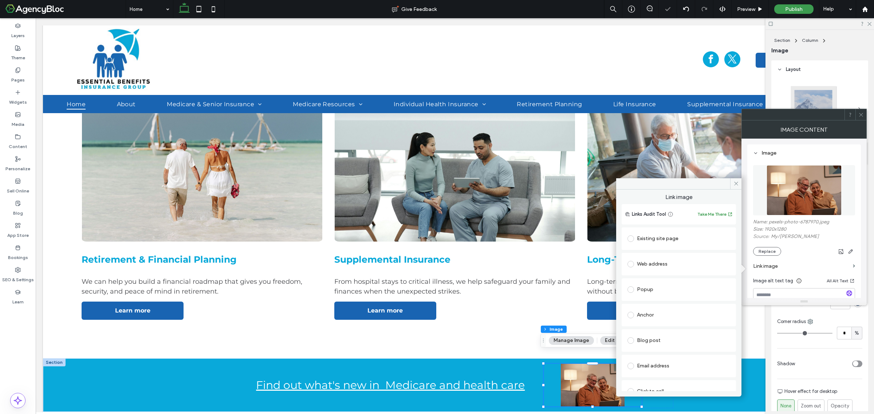
click at [654, 246] on div "Existing site page" at bounding box center [679, 238] width 103 height 15
click at [736, 183] on icon at bounding box center [736, 183] width 5 height 5
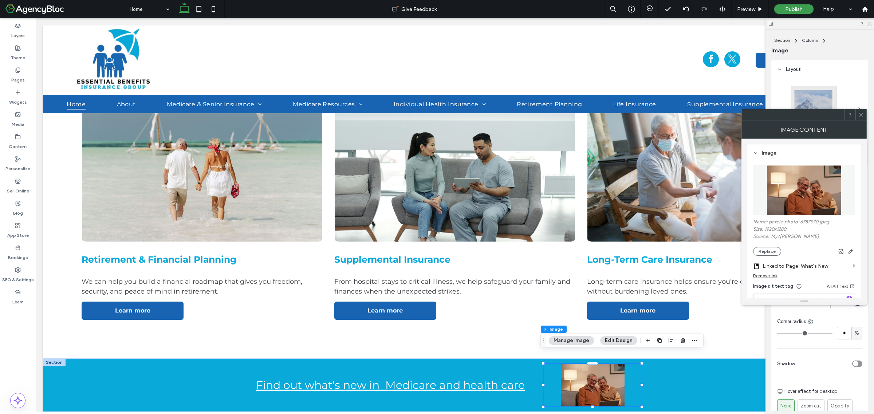
click at [861, 117] on icon at bounding box center [860, 114] width 5 height 5
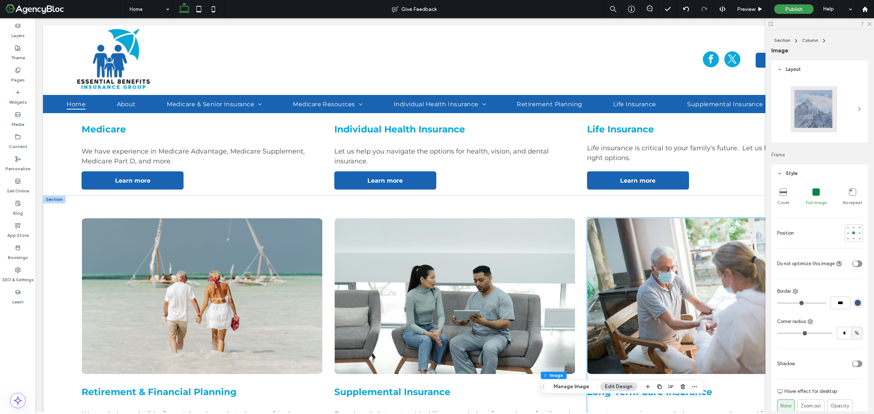
scroll to position [858, 0]
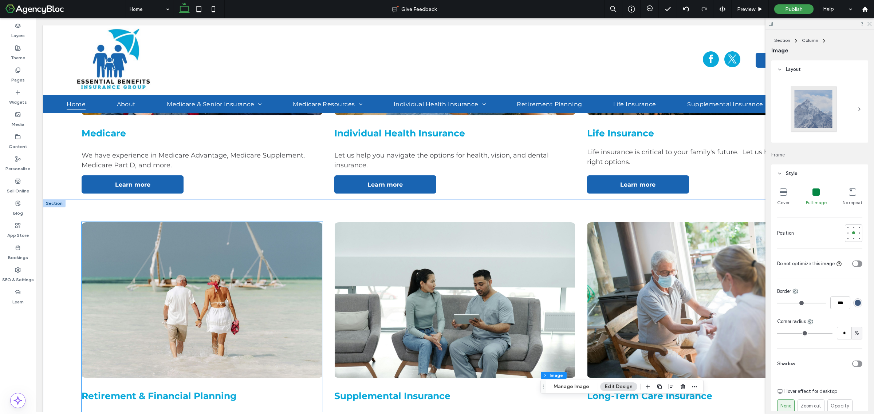
click at [230, 247] on img at bounding box center [202, 300] width 241 height 157
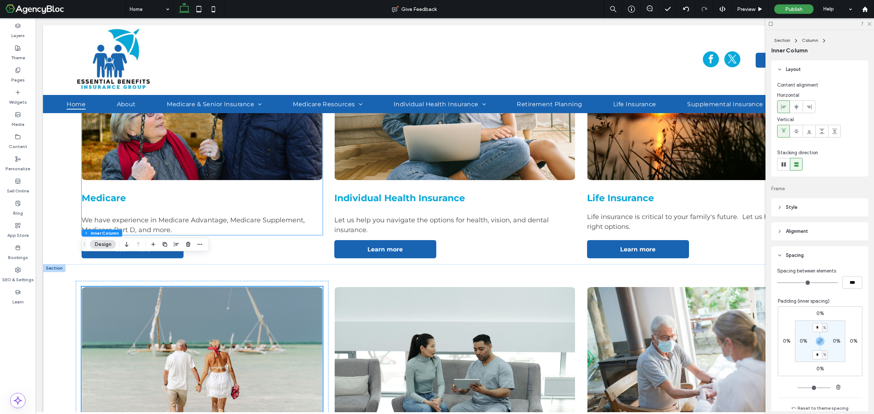
scroll to position [812, 0]
